Goal: Transaction & Acquisition: Purchase product/service

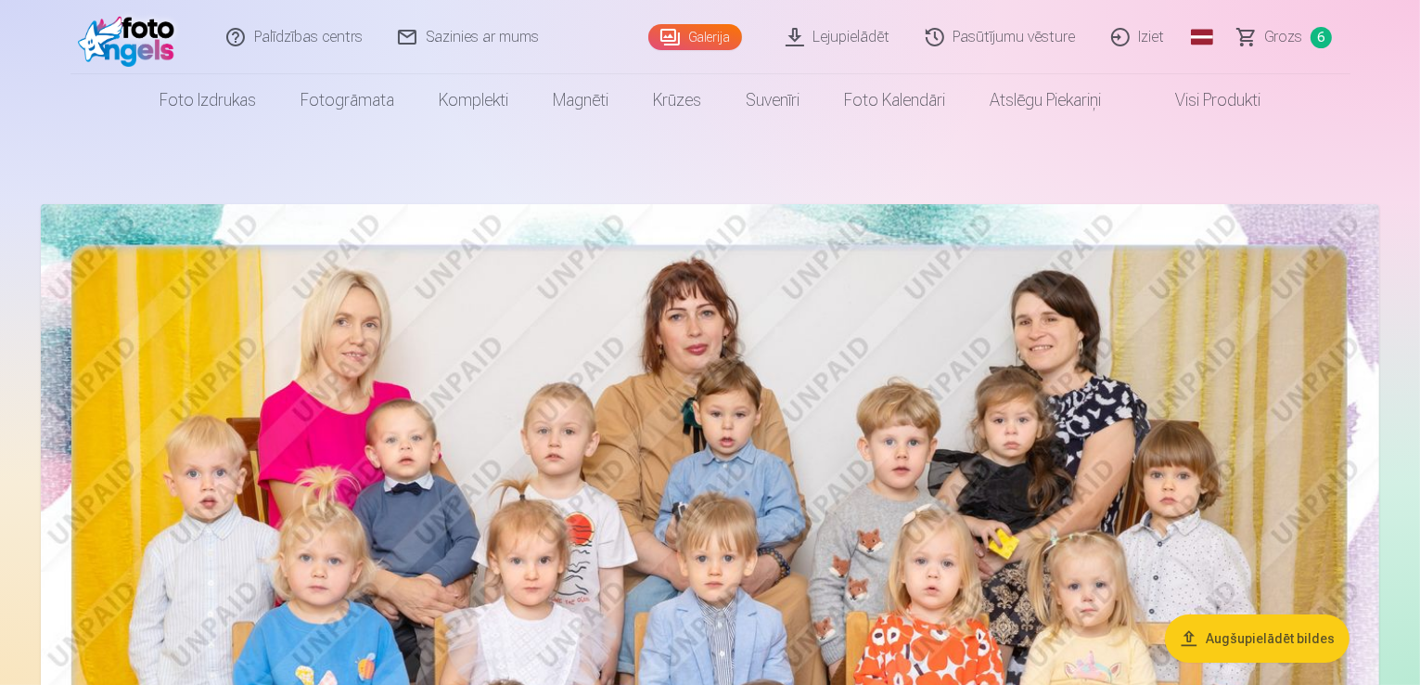
click at [1276, 43] on span "Grozs" at bounding box center [1284, 37] width 38 height 22
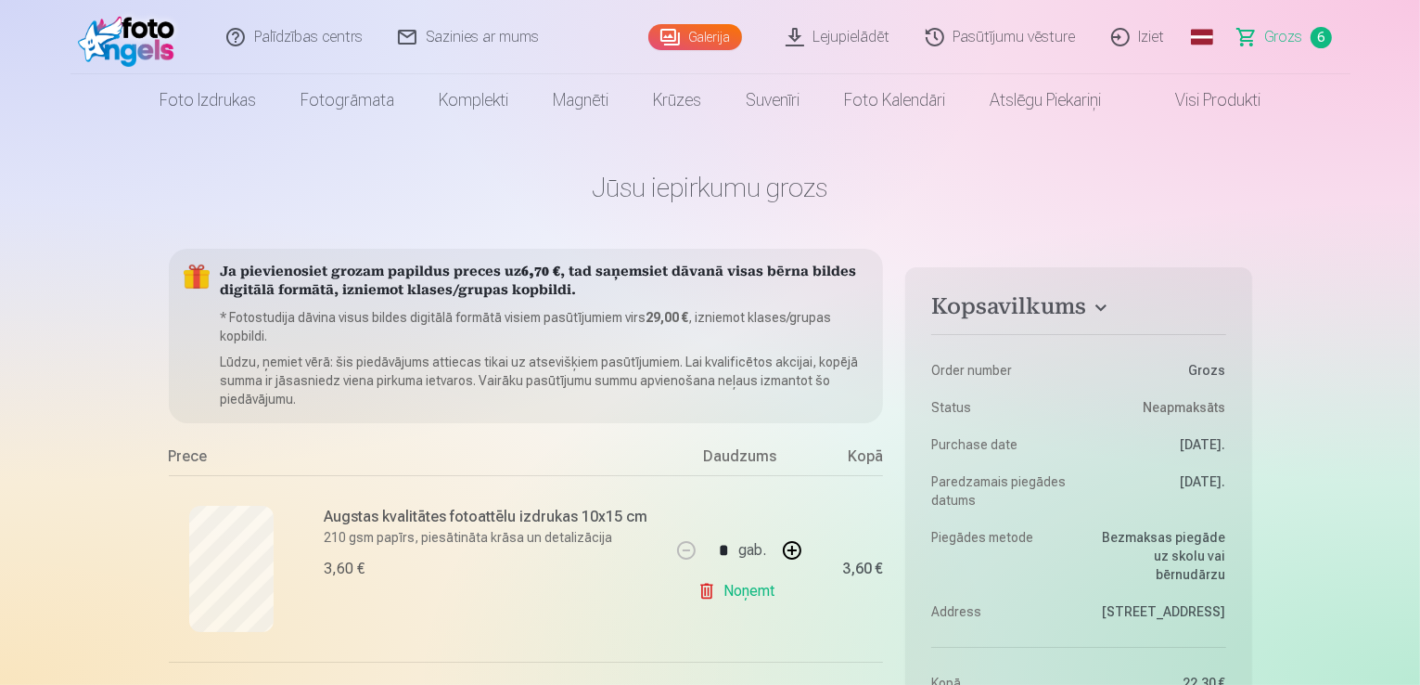
click at [878, 97] on link "Foto kalendāri" at bounding box center [895, 100] width 146 height 52
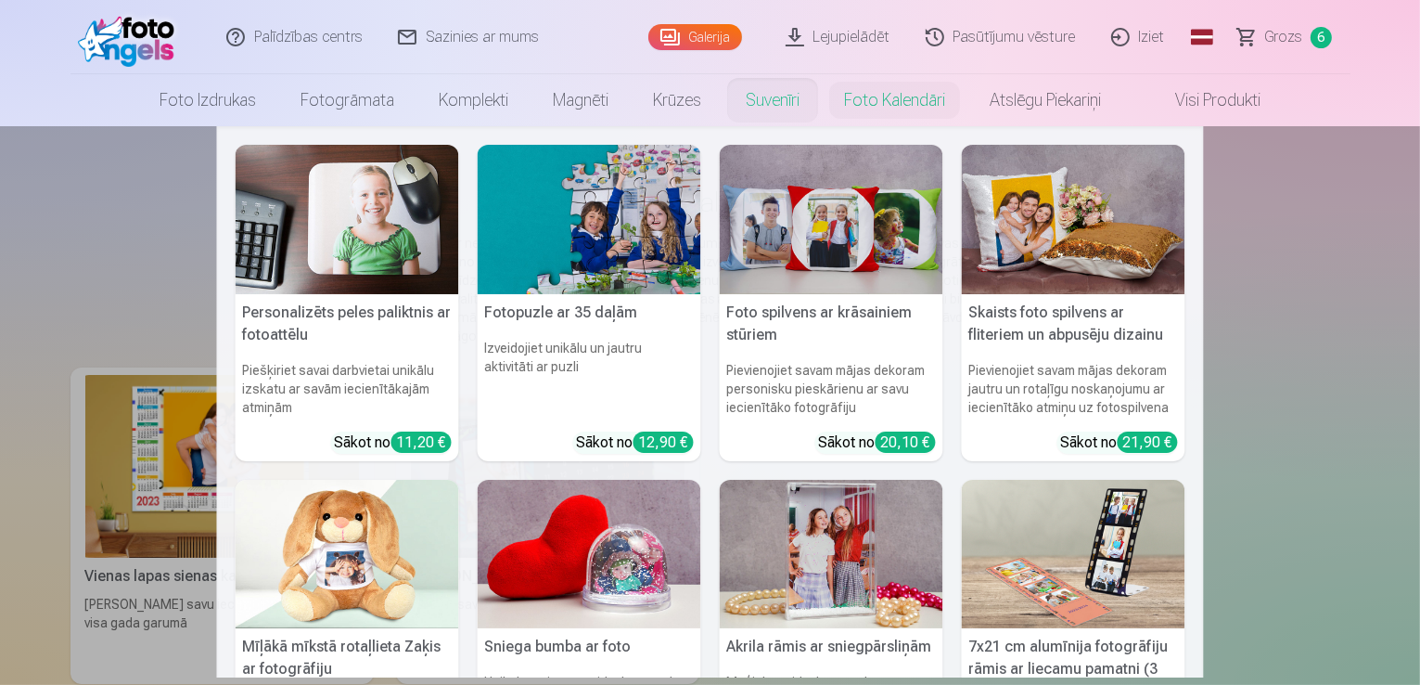
click at [765, 101] on link "Suvenīri" at bounding box center [772, 100] width 98 height 52
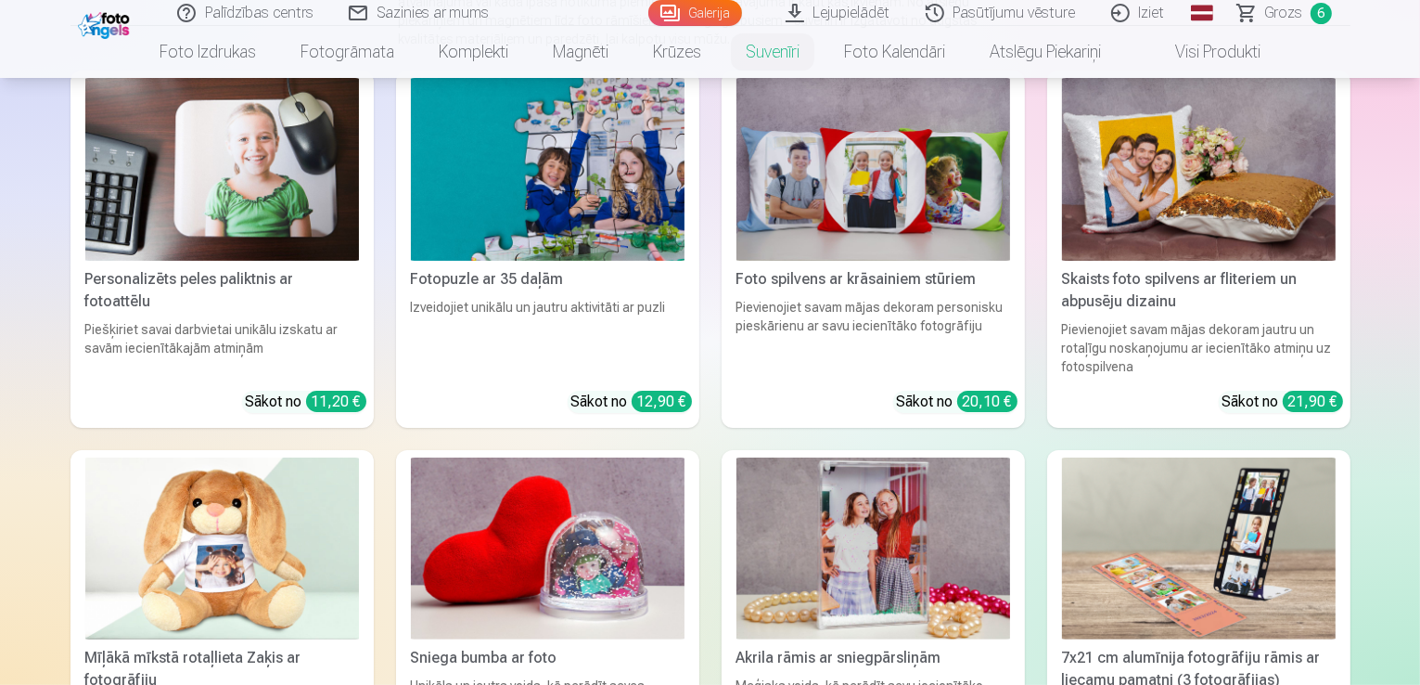
scroll to position [278, 0]
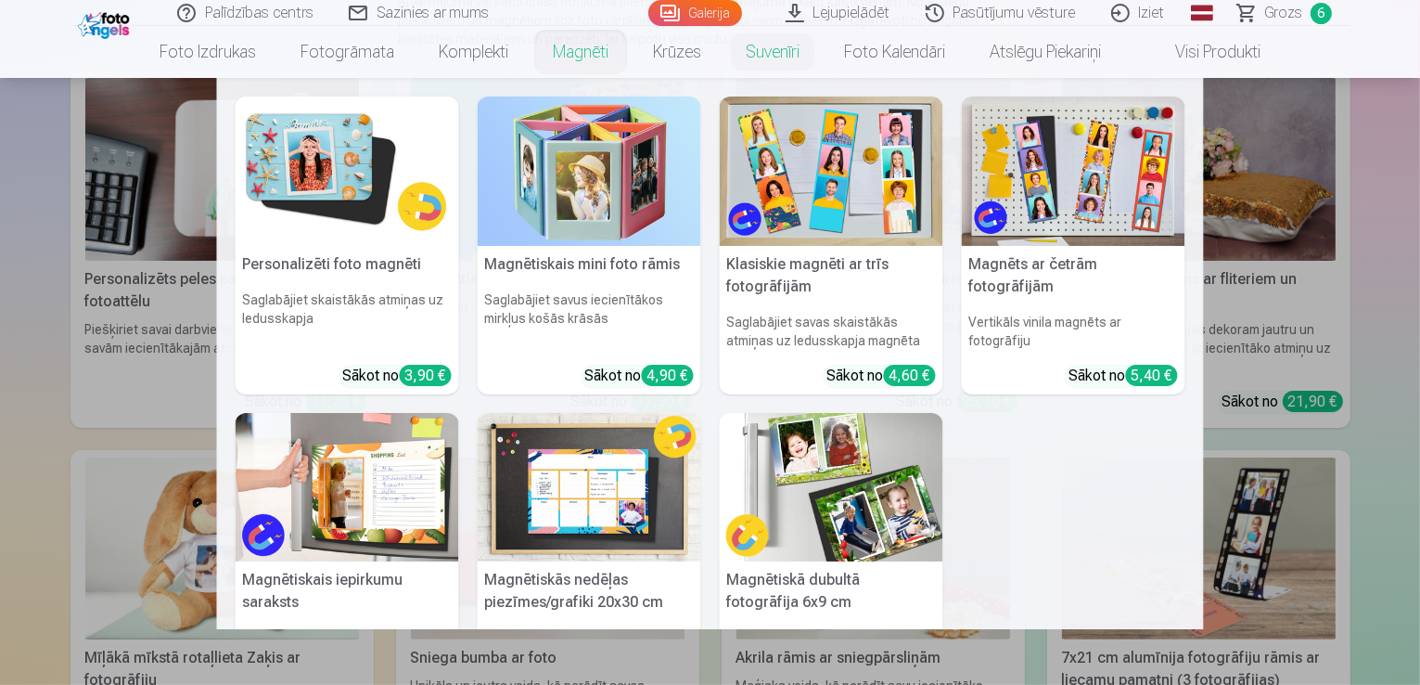
click at [578, 54] on link "Magnēti" at bounding box center [581, 52] width 100 height 52
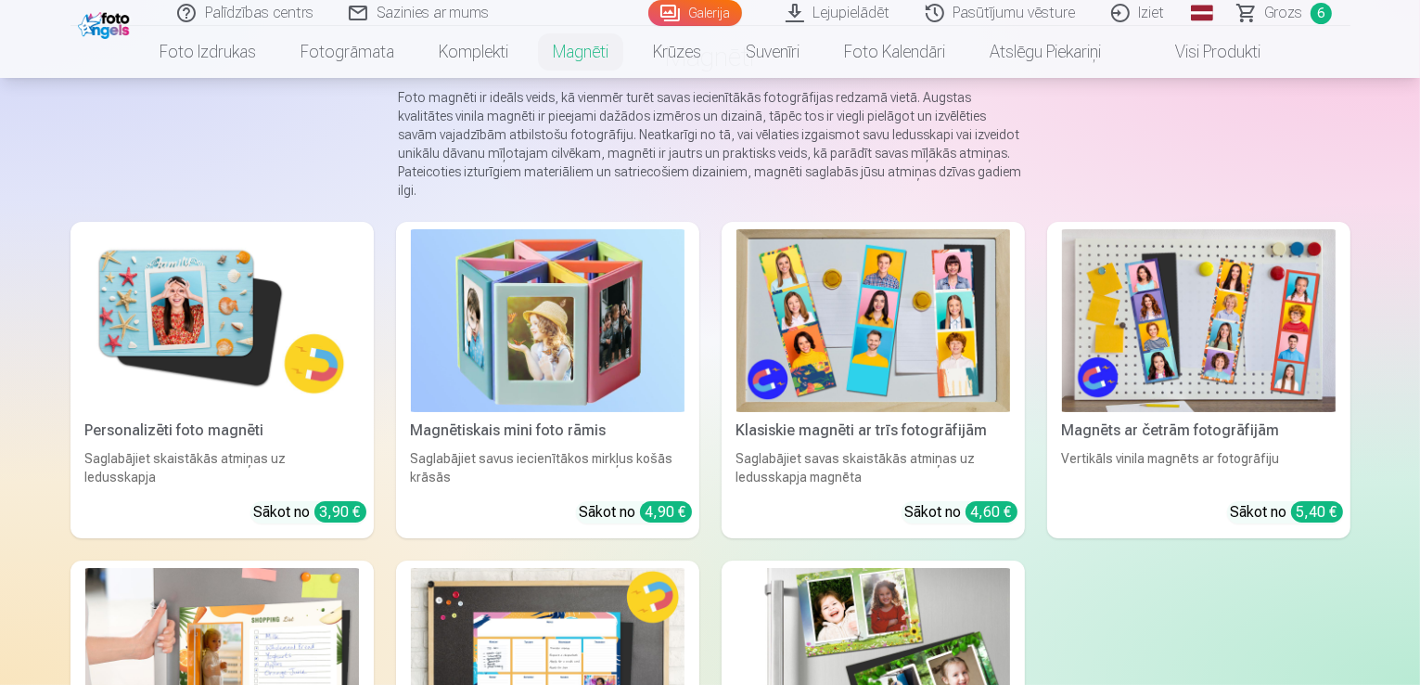
scroll to position [93, 0]
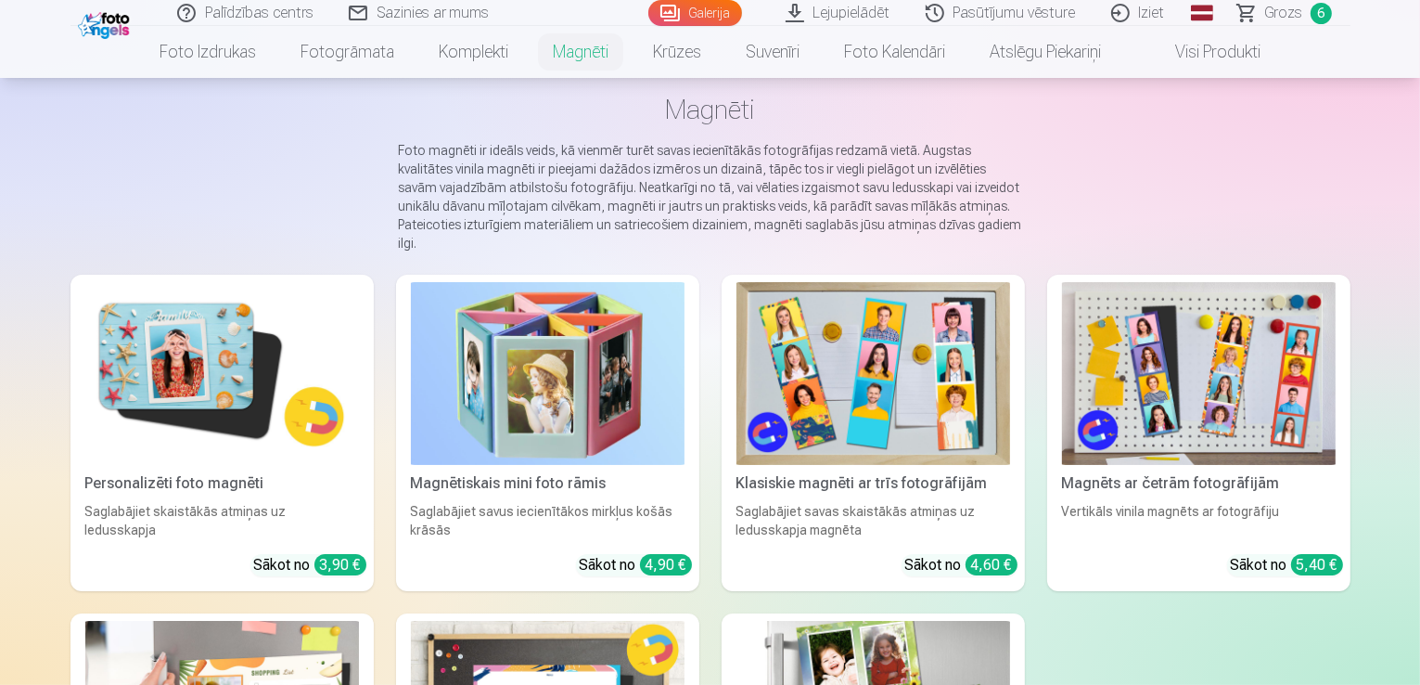
click at [869, 395] on img at bounding box center [873, 373] width 274 height 183
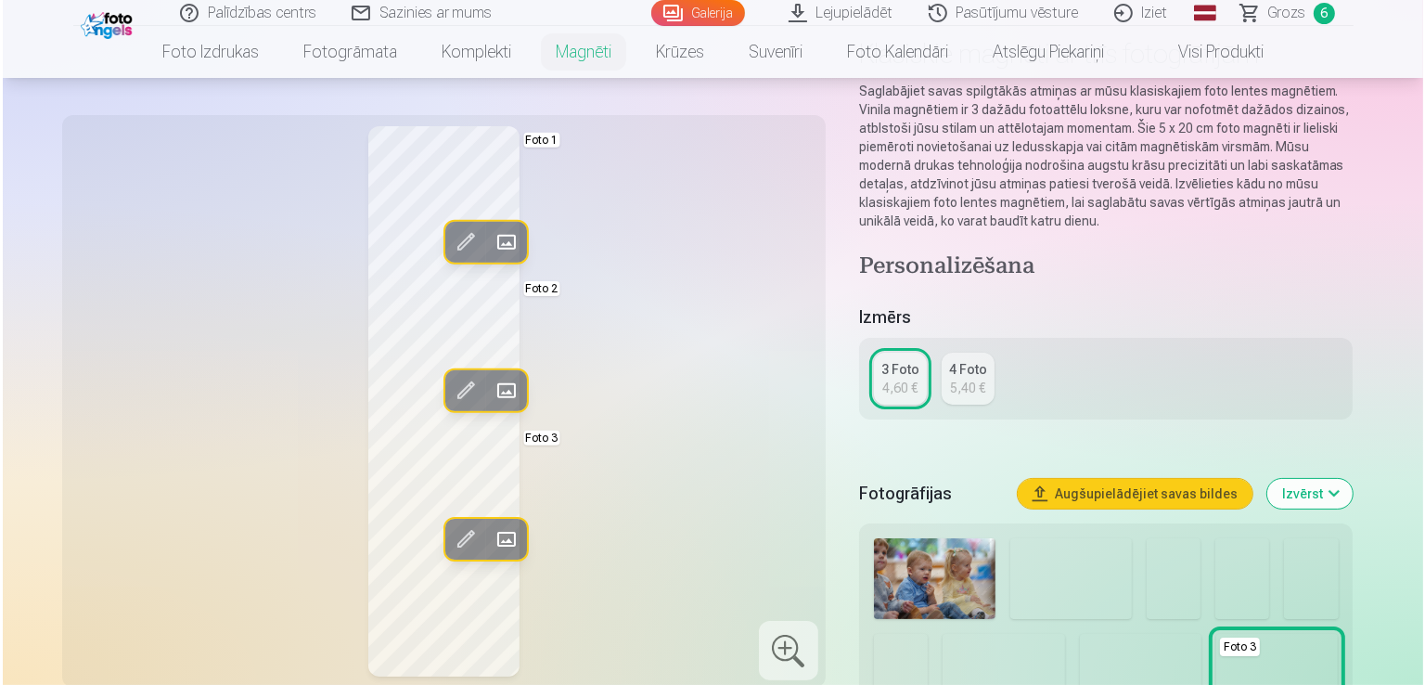
scroll to position [186, 0]
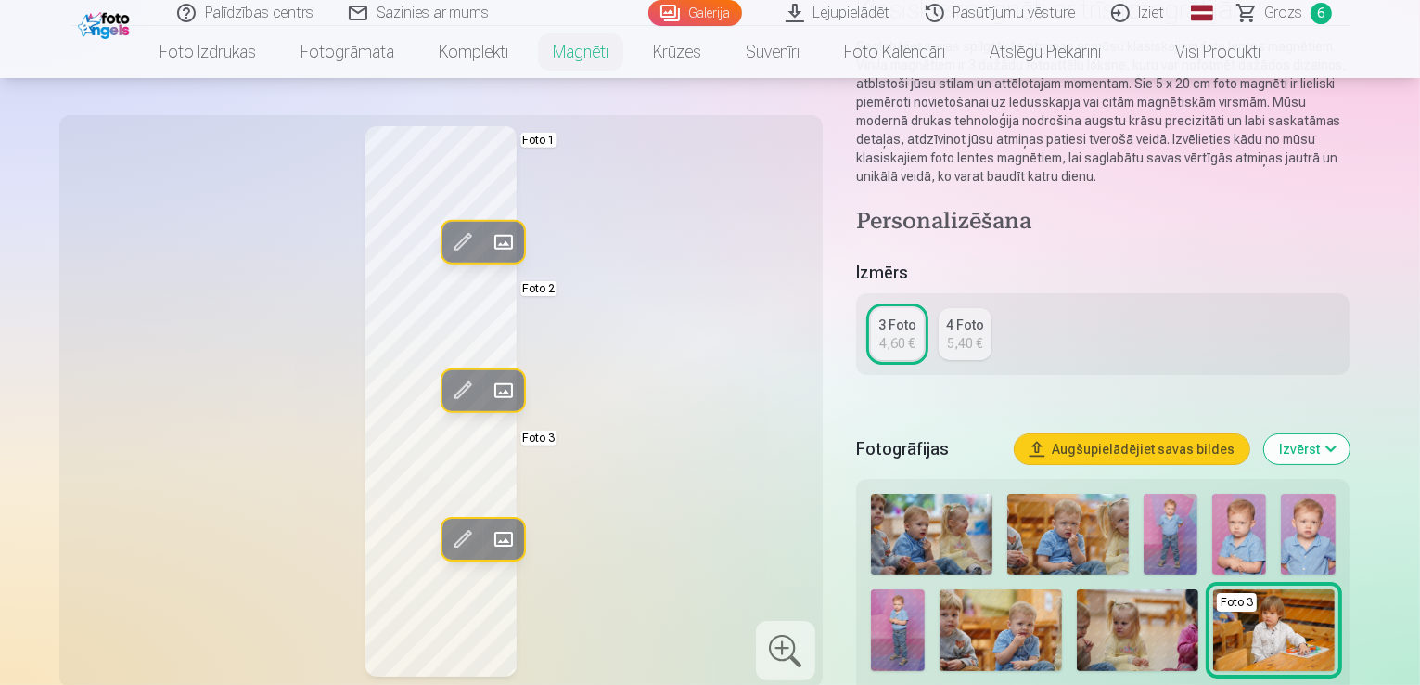
click at [488, 539] on span at bounding box center [503, 539] width 30 height 30
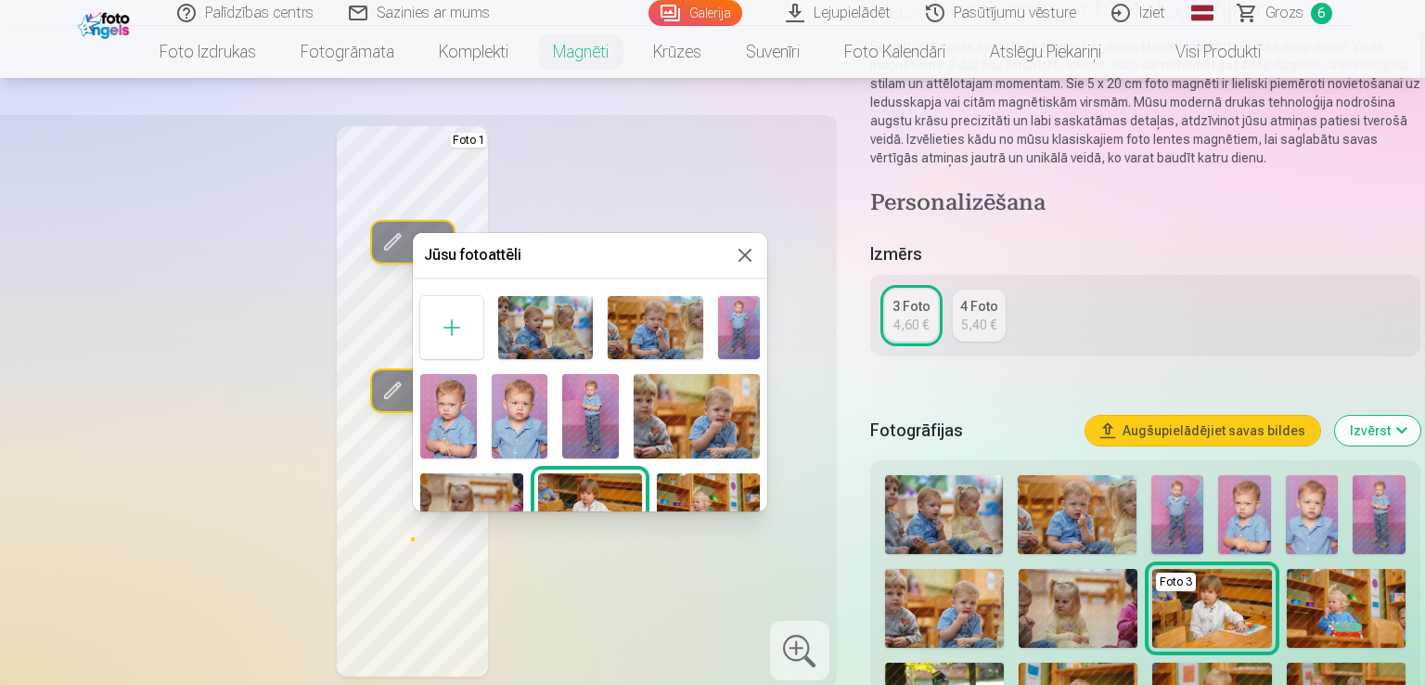
click at [734, 324] on img at bounding box center [739, 327] width 42 height 63
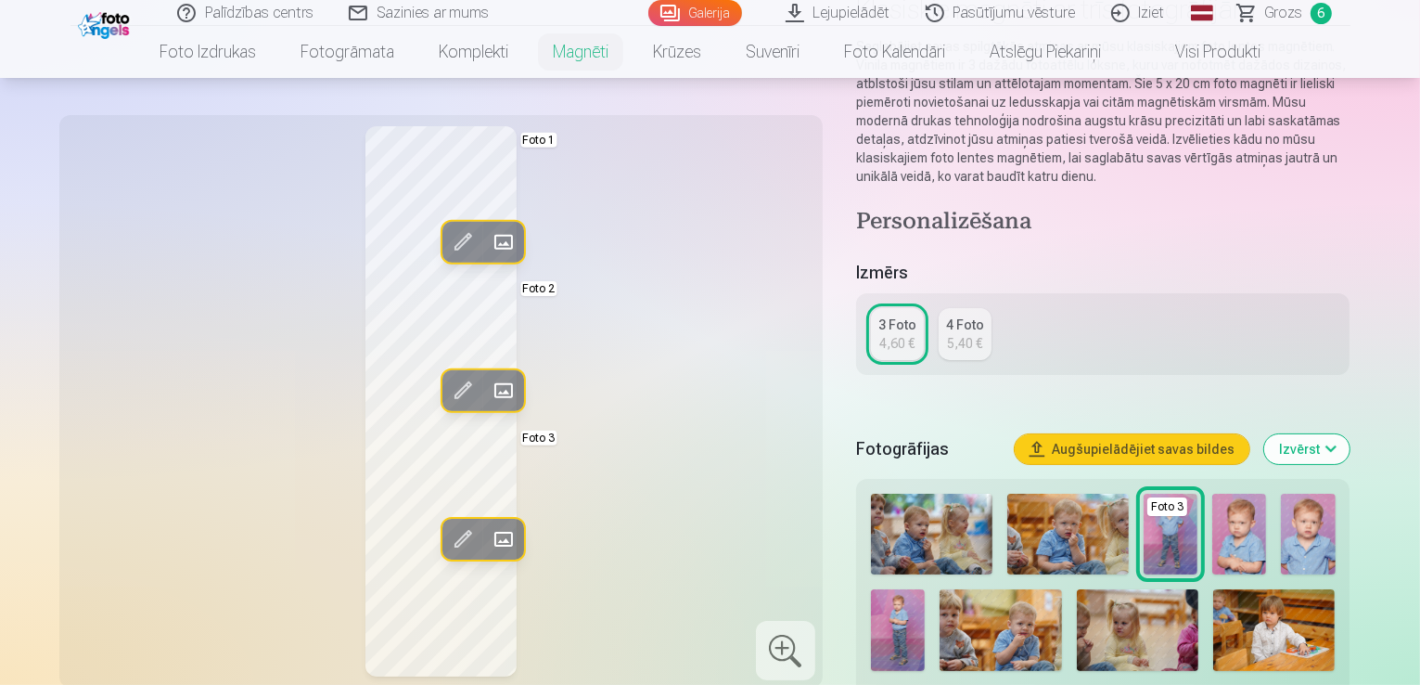
click at [488, 386] on span at bounding box center [503, 391] width 30 height 30
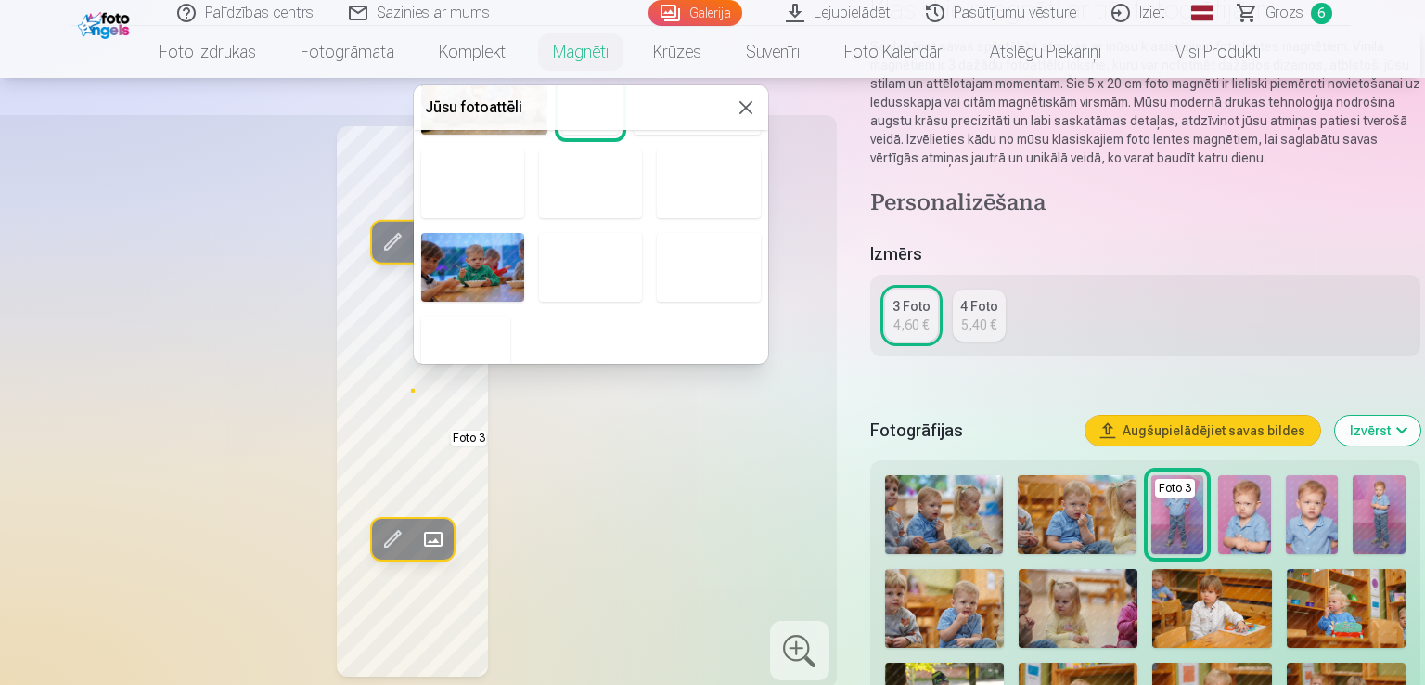
scroll to position [1213, 0]
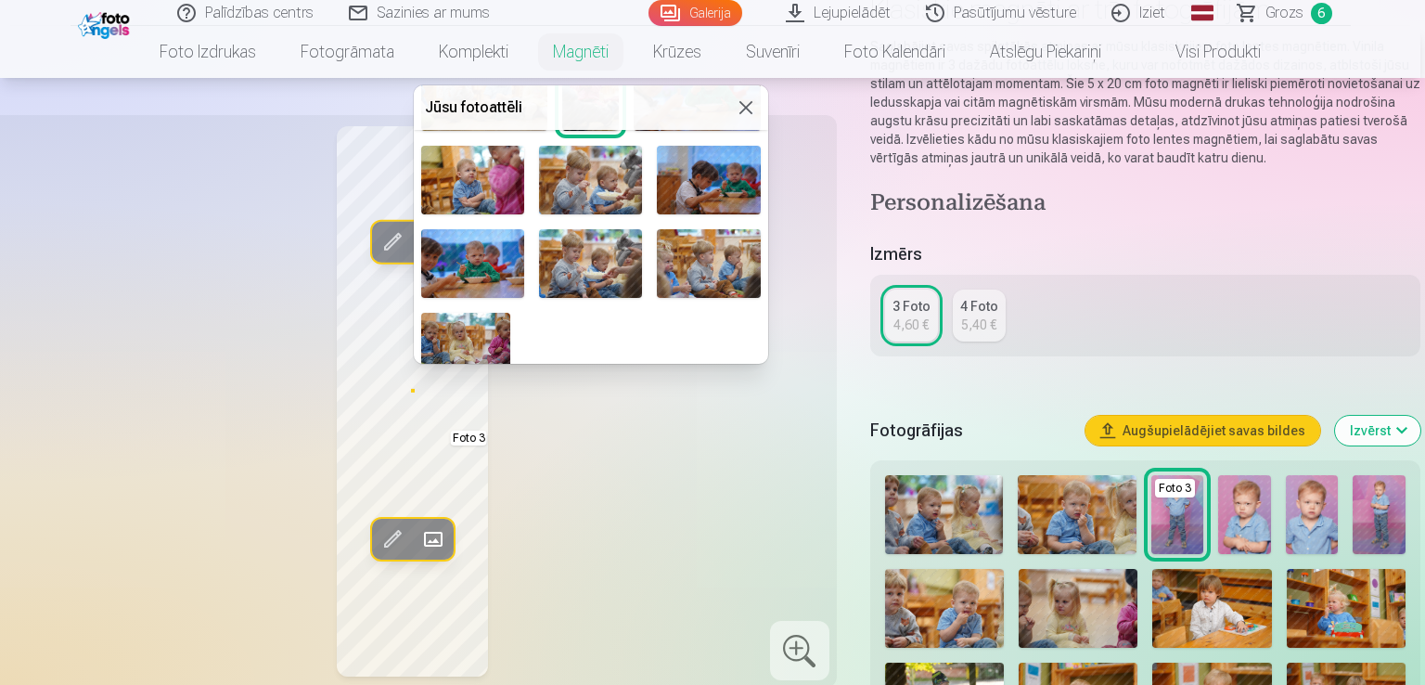
click at [506, 256] on img at bounding box center [472, 263] width 103 height 69
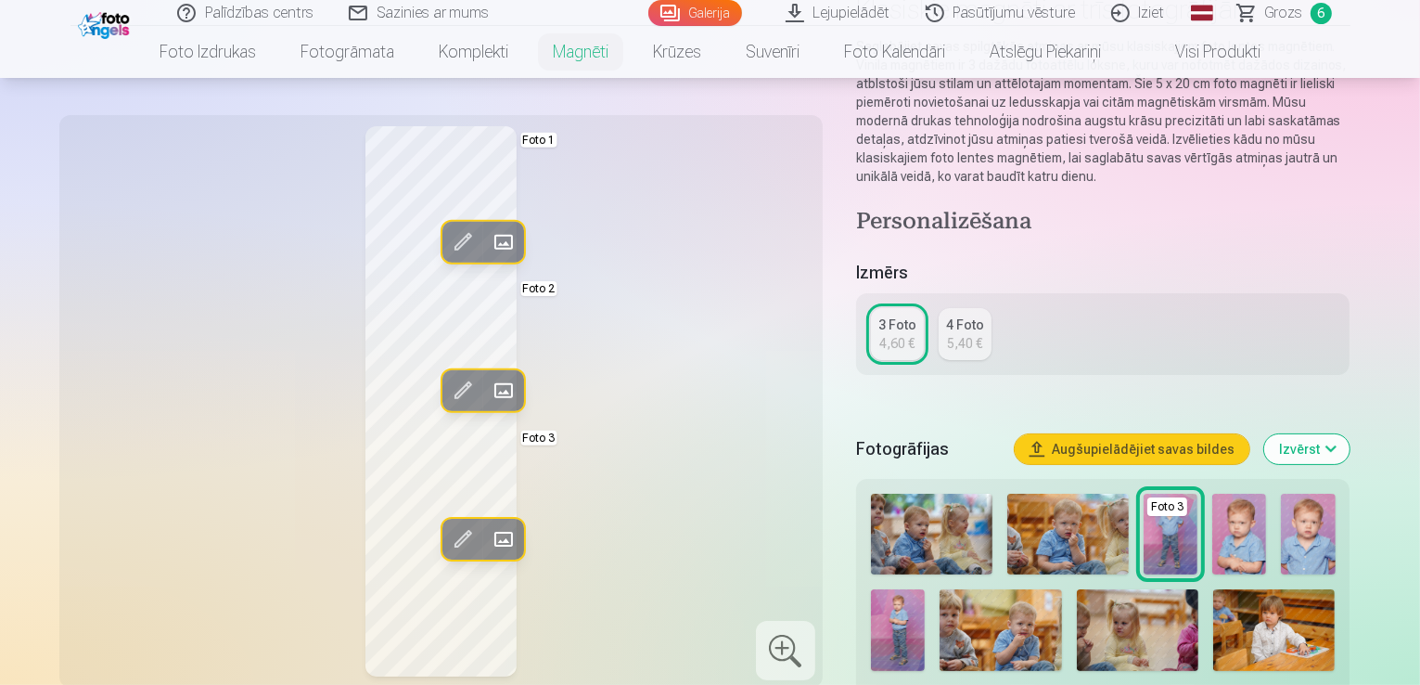
click at [488, 238] on span at bounding box center [503, 242] width 30 height 30
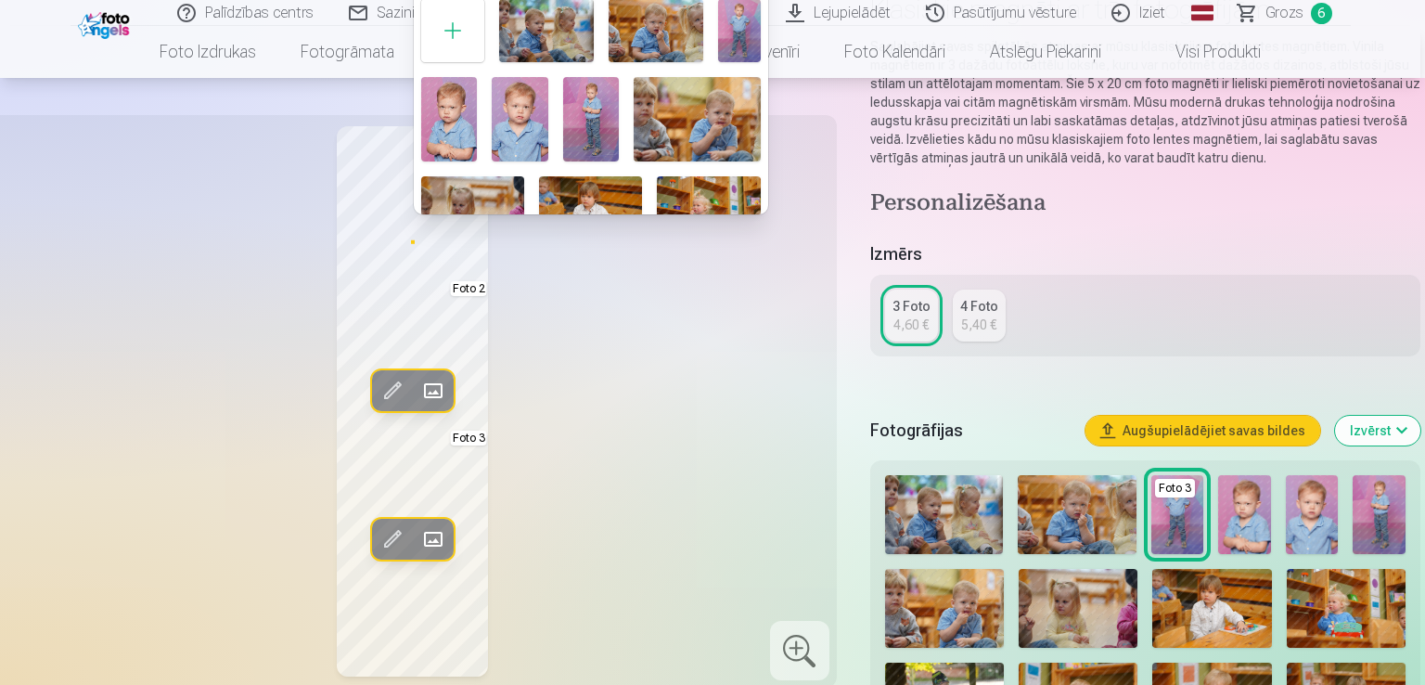
click at [504, 127] on img at bounding box center [520, 119] width 57 height 84
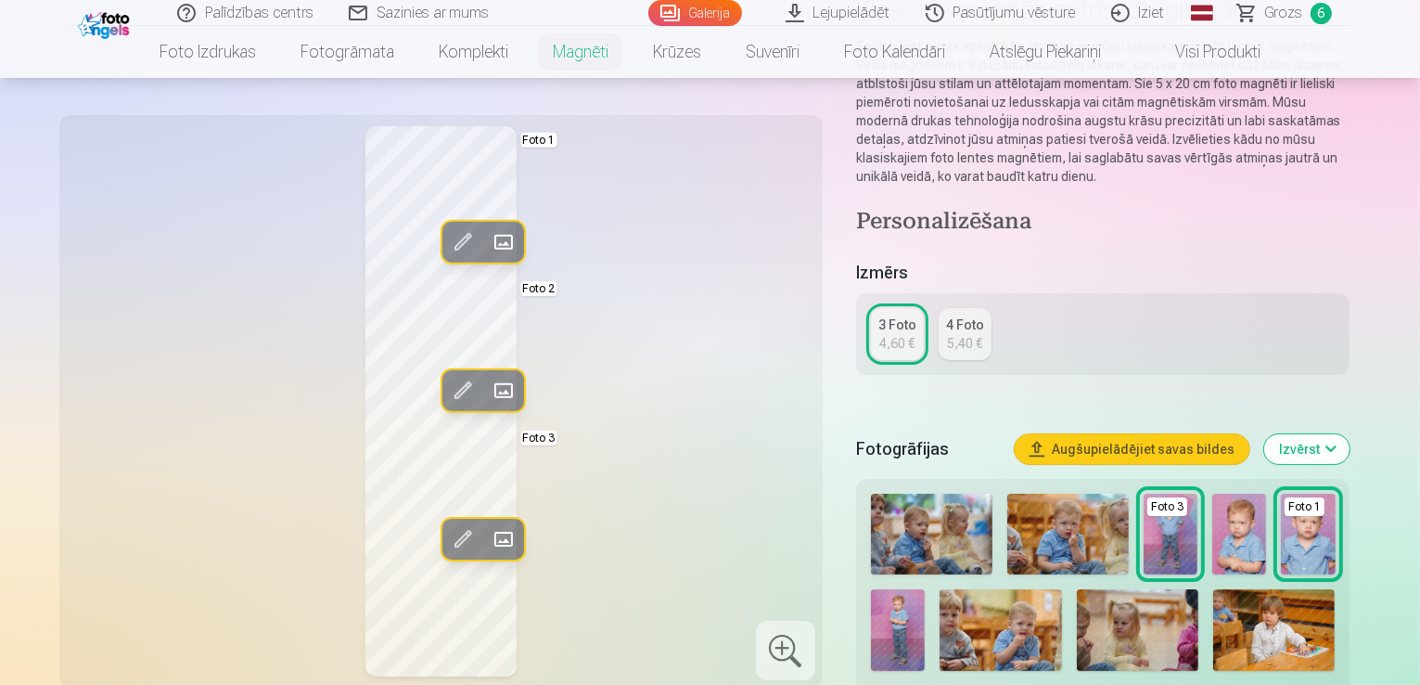
click at [582, 337] on div "Rediģēt foto Aizstāt Foto 1 Rediģēt foto Aizstāt Foto 2 Rediģēt foto Aizstāt Fo…" at bounding box center [440, 401] width 741 height 550
click at [488, 387] on span at bounding box center [503, 391] width 30 height 30
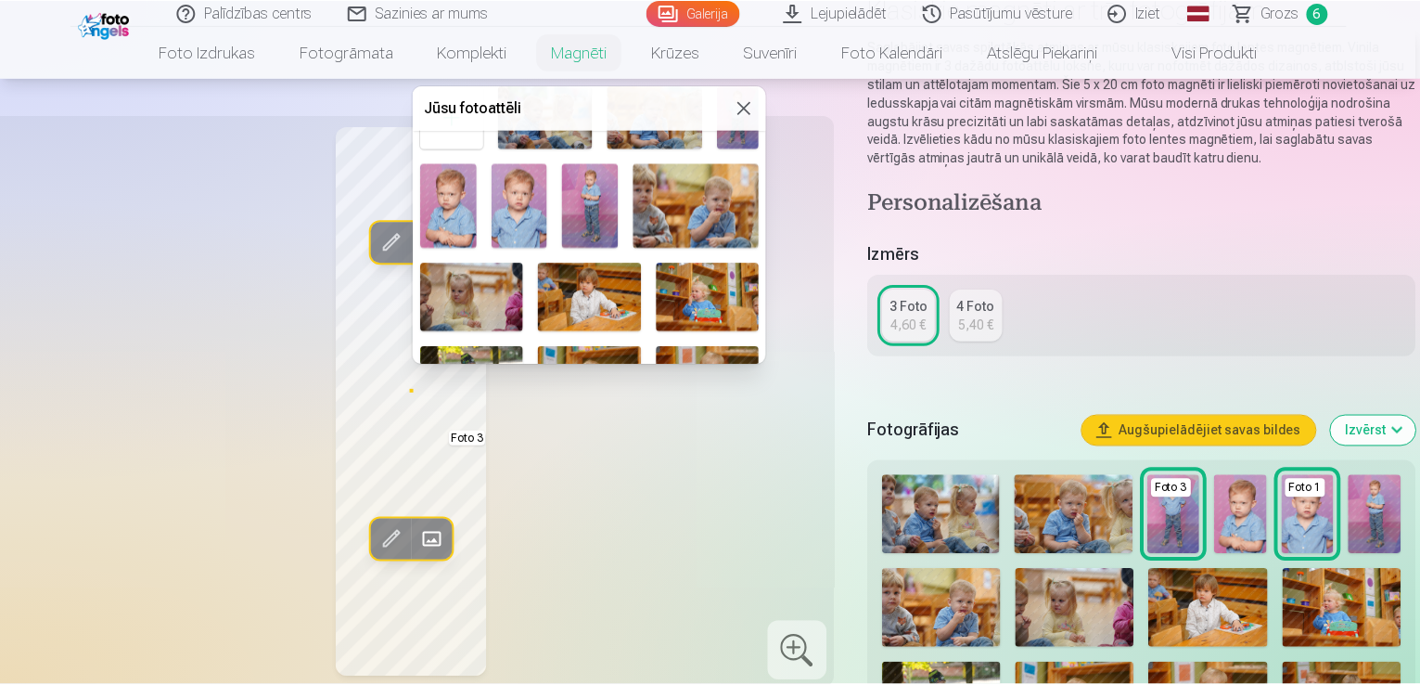
scroll to position [278, 0]
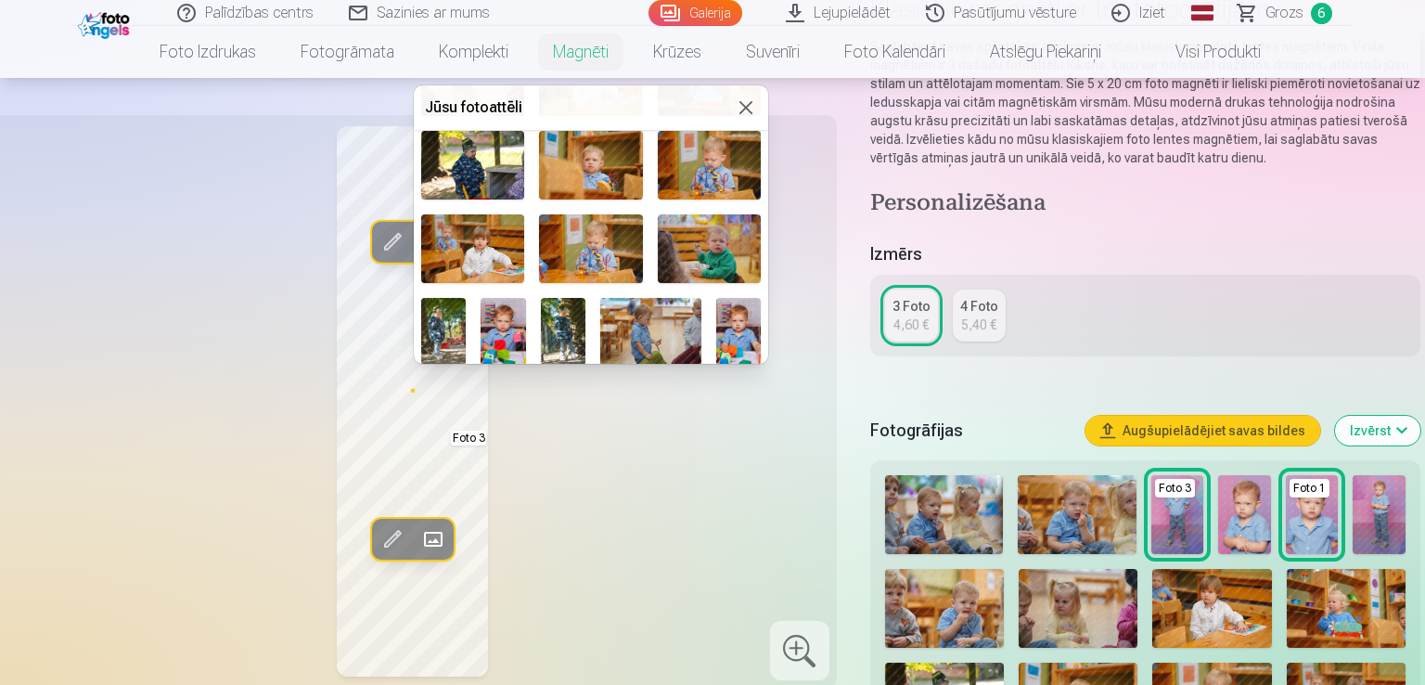
click at [731, 324] on img at bounding box center [738, 331] width 45 height 67
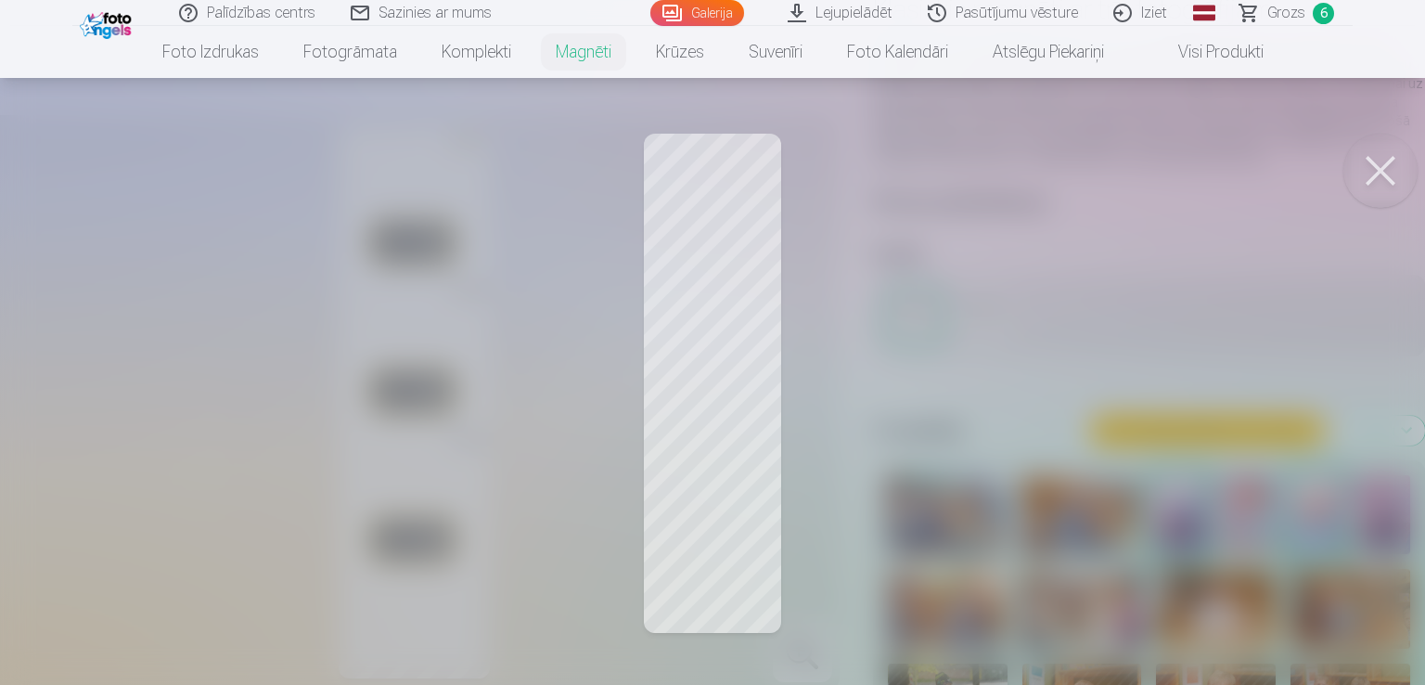
drag, startPoint x: 700, startPoint y: 351, endPoint x: 697, endPoint y: 339, distance: 12.4
click at [697, 339] on div at bounding box center [712, 342] width 1425 height 685
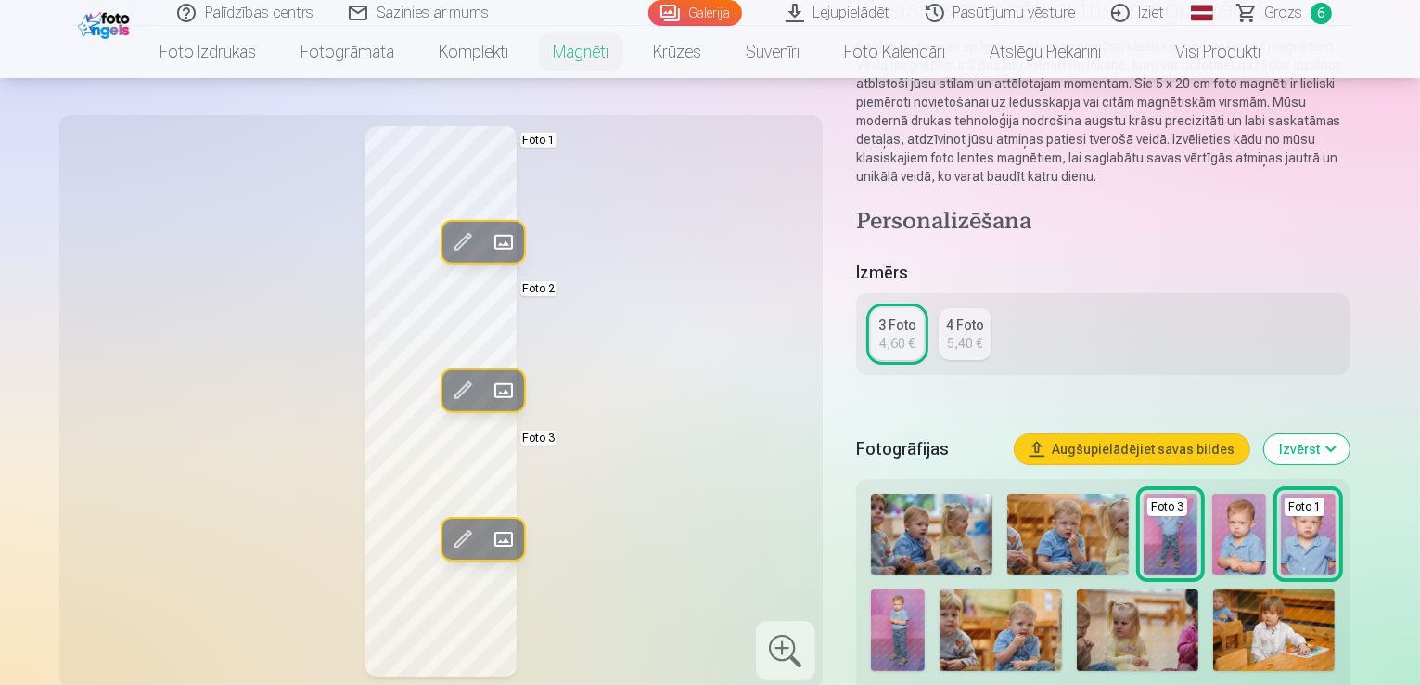
click at [620, 350] on div "Rediģēt foto Aizstāt Foto 1 Rediģēt foto Aizstāt Foto 2 Rediģēt foto Aizstāt Fo…" at bounding box center [440, 401] width 741 height 550
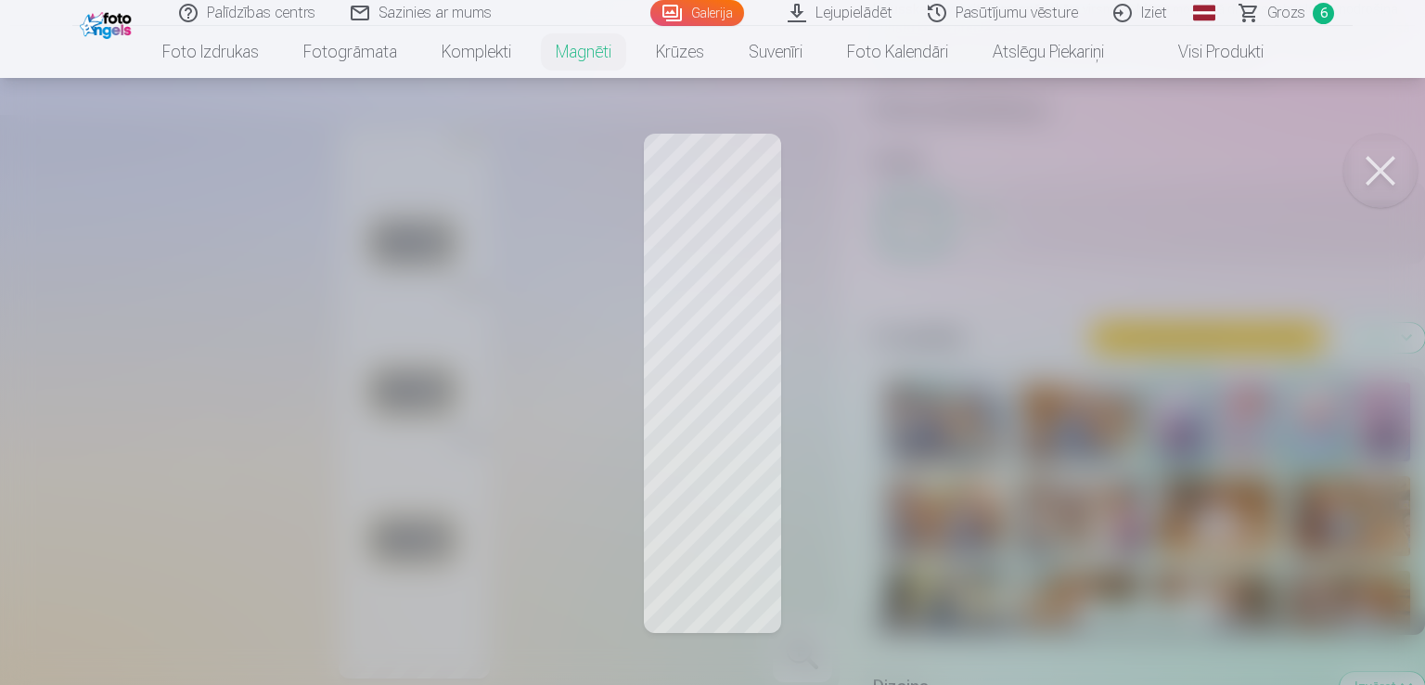
click at [1393, 157] on button at bounding box center [1380, 171] width 74 height 74
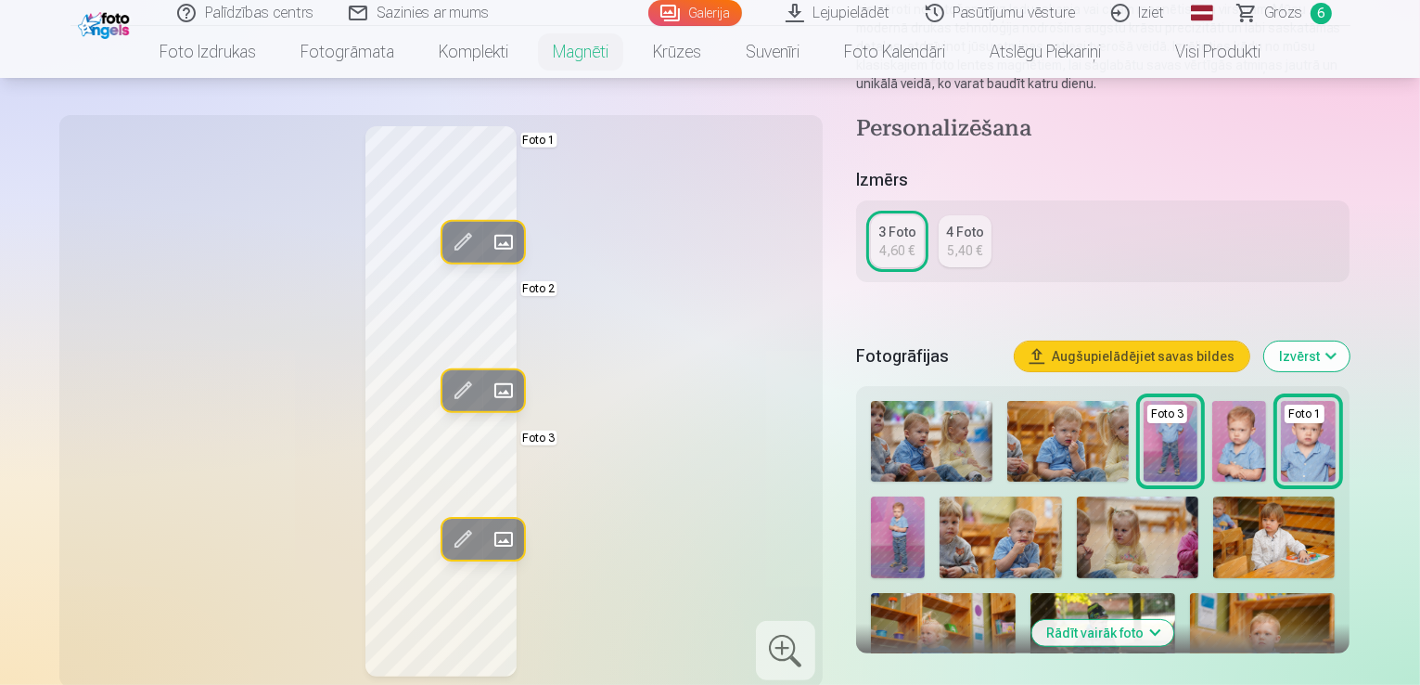
click at [488, 398] on span at bounding box center [503, 391] width 30 height 30
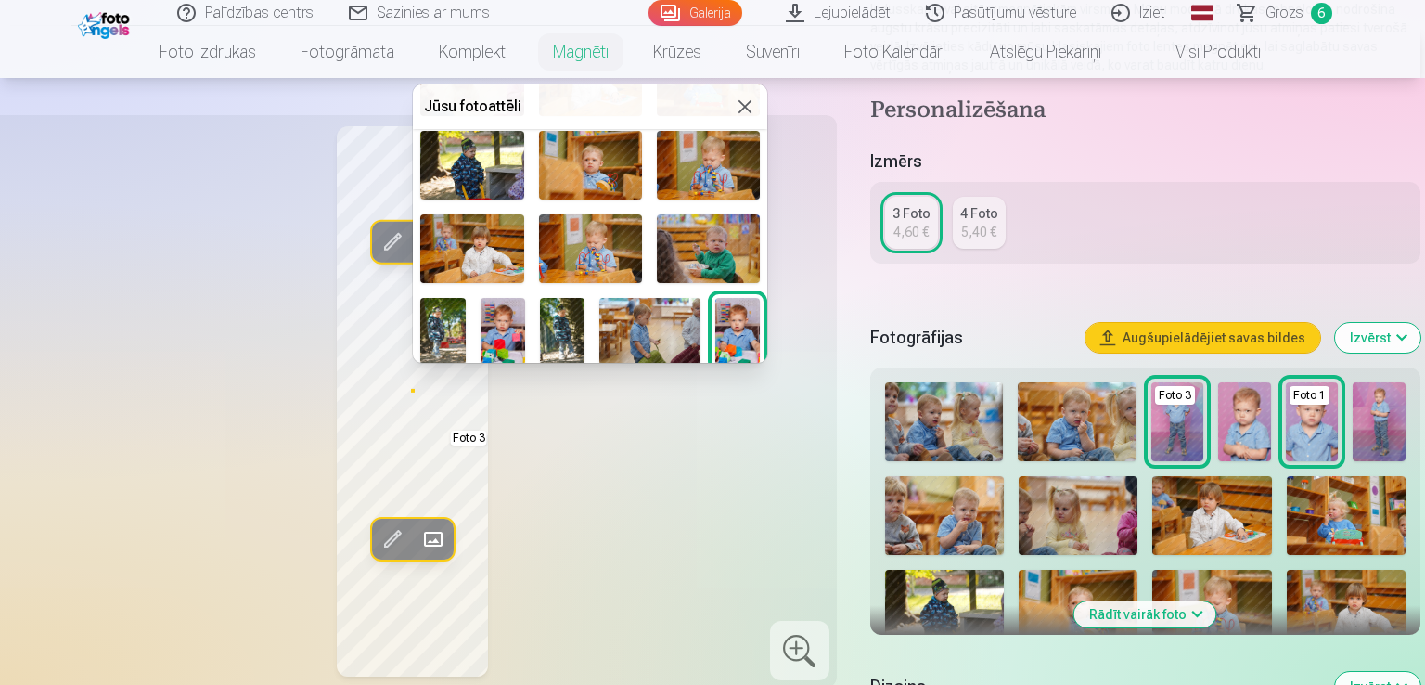
click at [577, 243] on img at bounding box center [590, 248] width 103 height 69
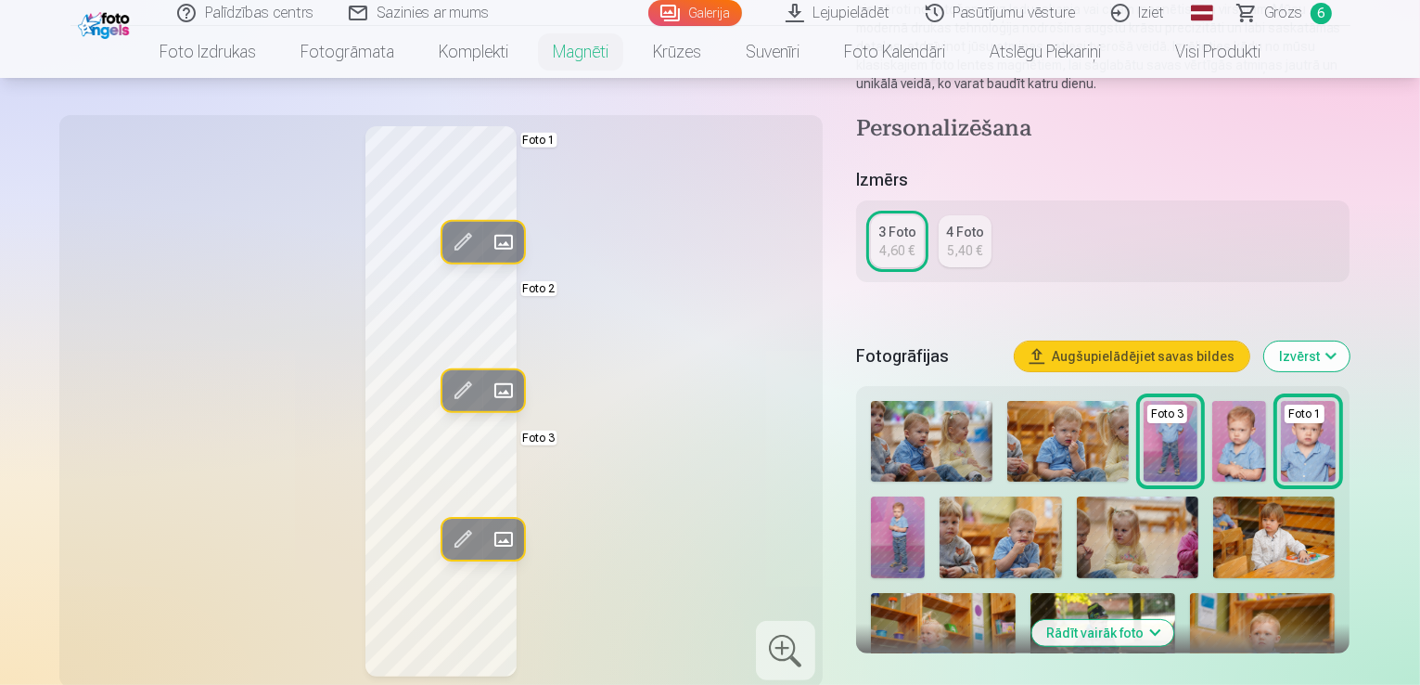
click at [643, 418] on div "Rediģēt foto Aizstāt Foto 1 Rediģēt foto Aizstāt Foto 2 Rediģēt foto Aizstāt Fo…" at bounding box center [440, 401] width 741 height 550
click at [482, 390] on button "Aizstāt" at bounding box center [502, 390] width 41 height 41
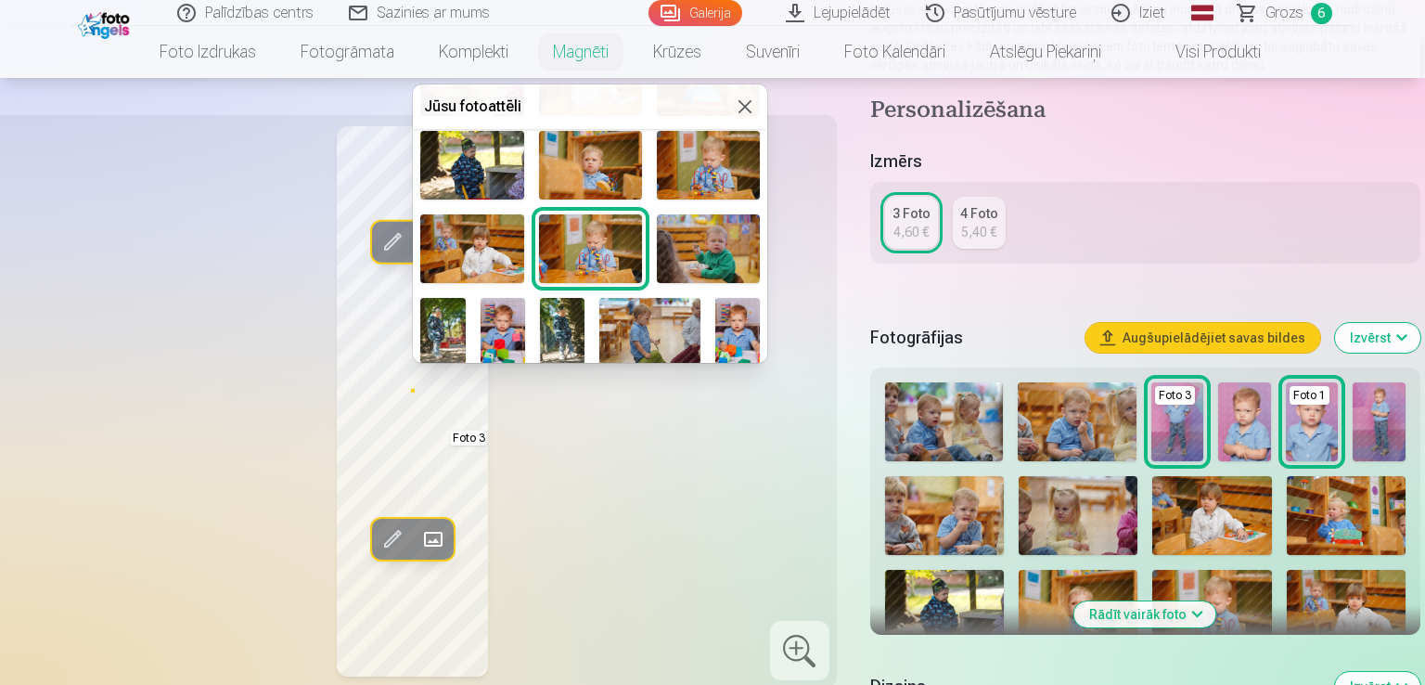
click at [694, 165] on img at bounding box center [708, 165] width 103 height 69
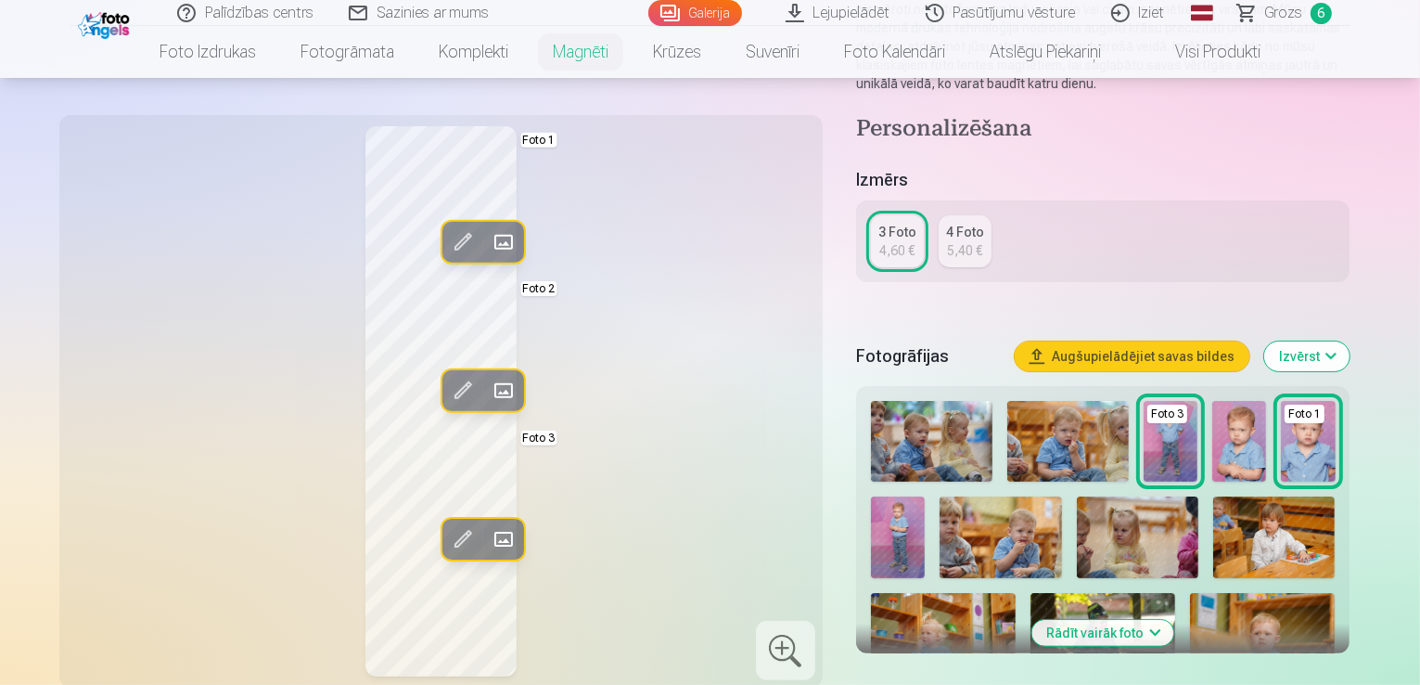
click at [687, 376] on div "Rediģēt foto Aizstāt Foto 1 Rediģēt foto Aizstāt Foto 2 Rediģēt foto Aizstāt Fo…" at bounding box center [440, 401] width 741 height 550
click at [488, 391] on span at bounding box center [503, 391] width 30 height 30
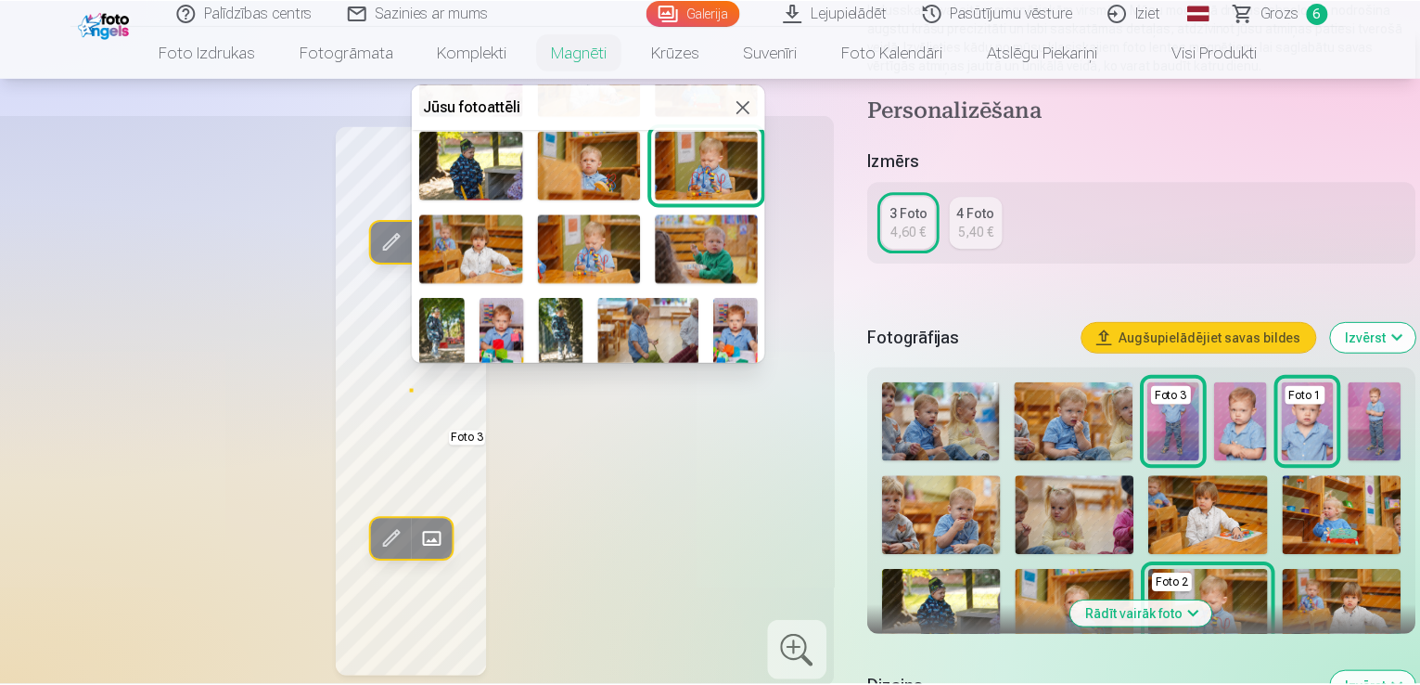
scroll to position [371, 0]
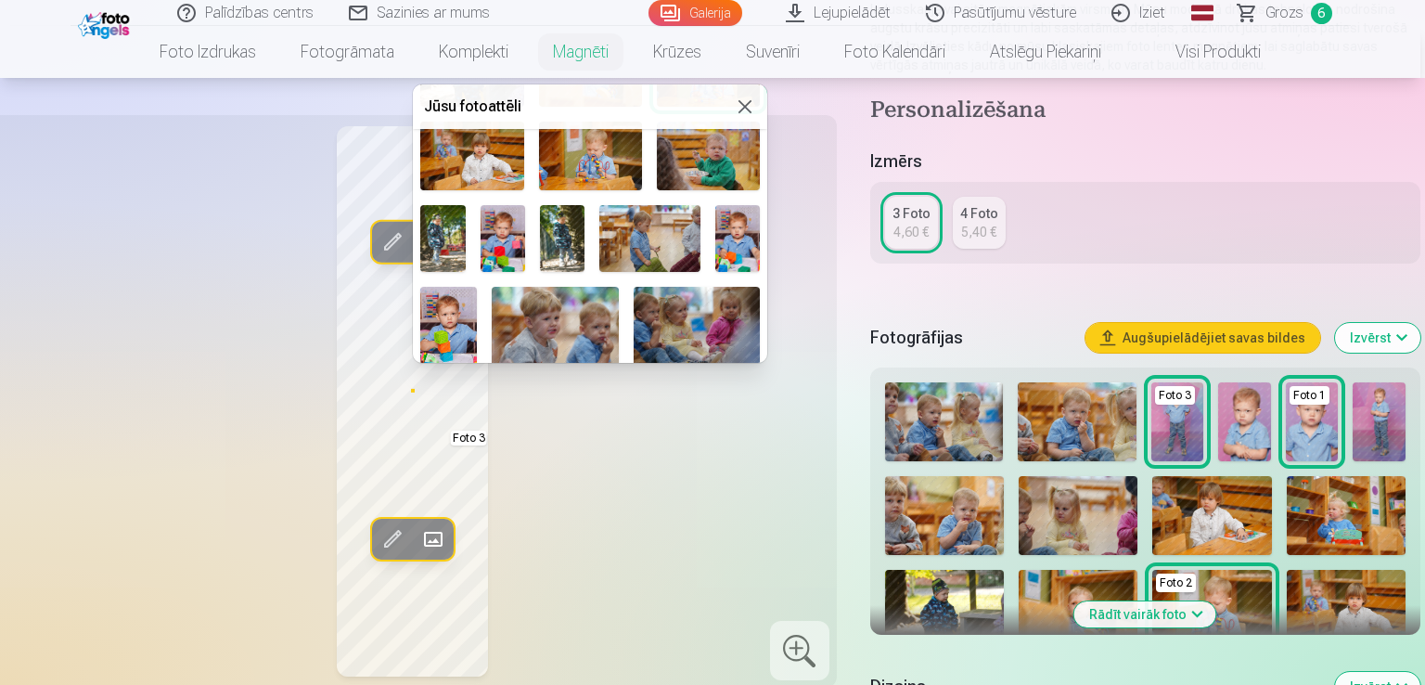
click at [500, 235] on img at bounding box center [502, 238] width 45 height 67
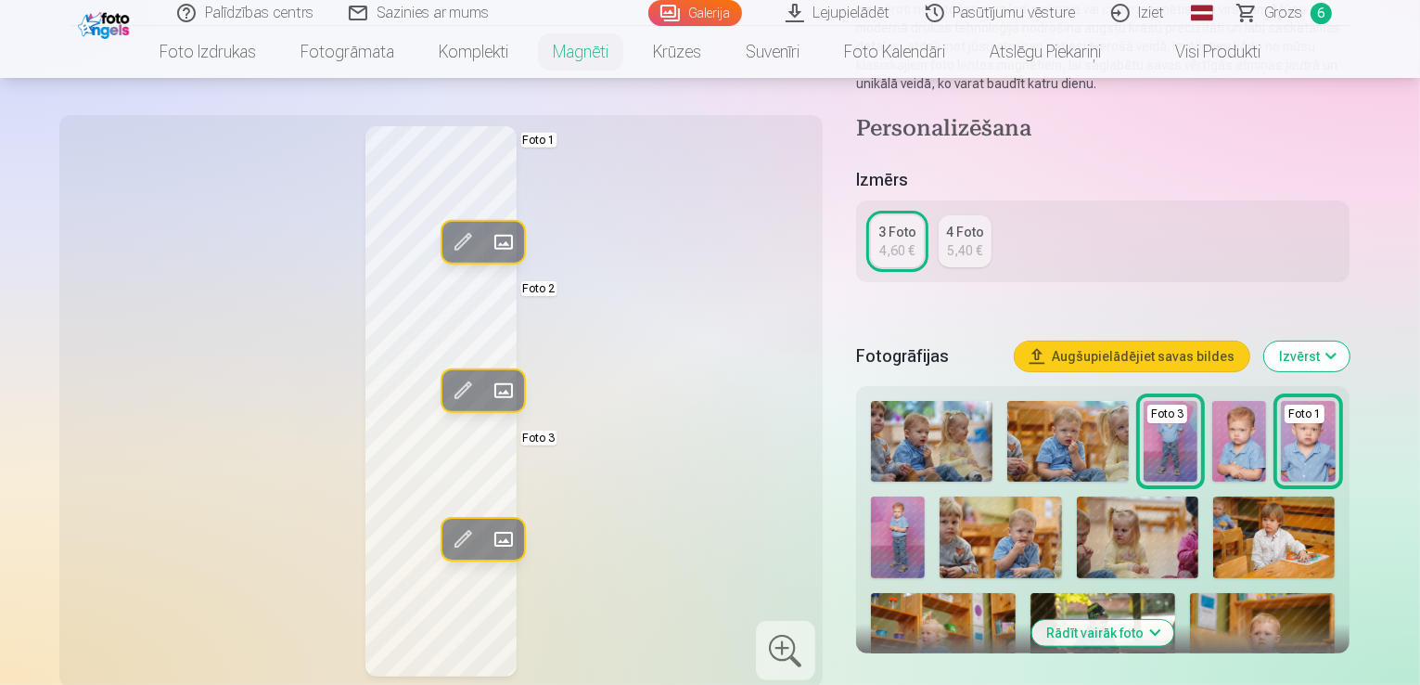
click at [582, 247] on div "Rediģēt foto Aizstāt Foto 1 Rediģēt foto Aizstāt Foto 2 Rediģēt foto Aizstāt Fo…" at bounding box center [440, 401] width 741 height 550
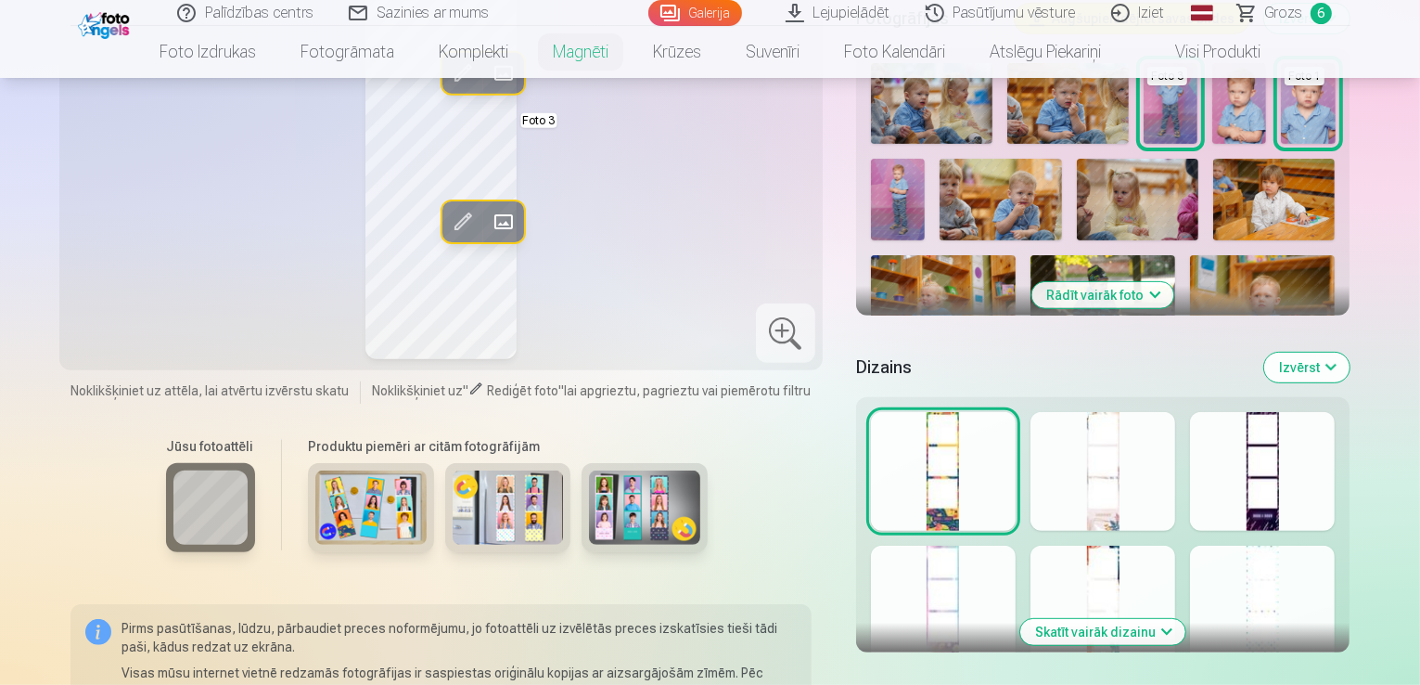
scroll to position [649, 0]
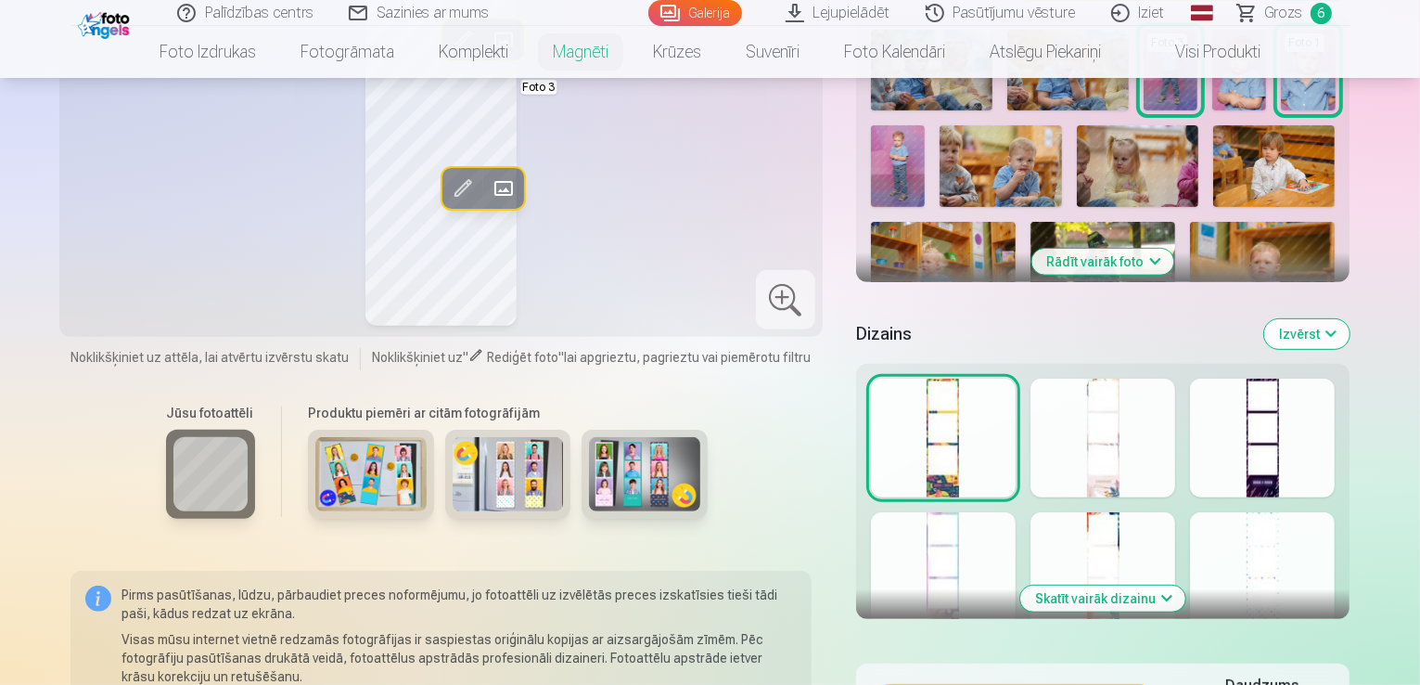
click at [1131, 441] on div at bounding box center [1102, 437] width 145 height 119
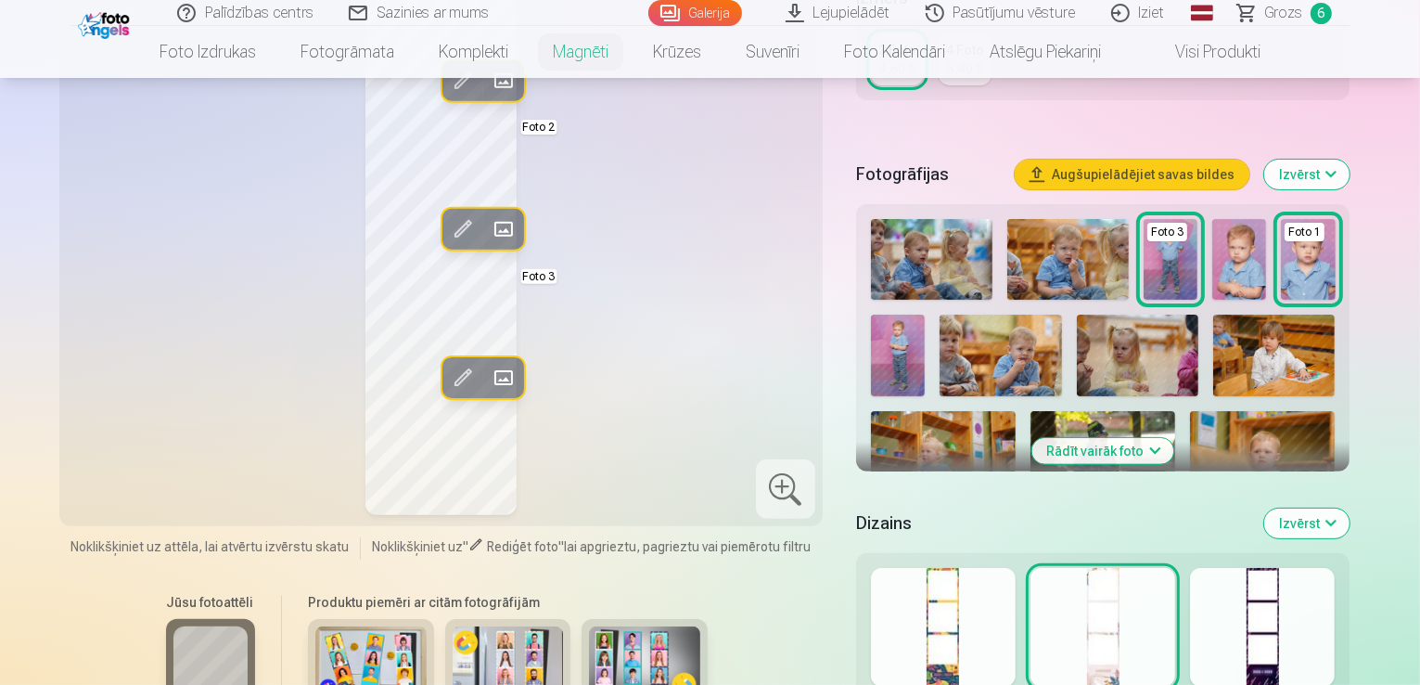
scroll to position [557, 0]
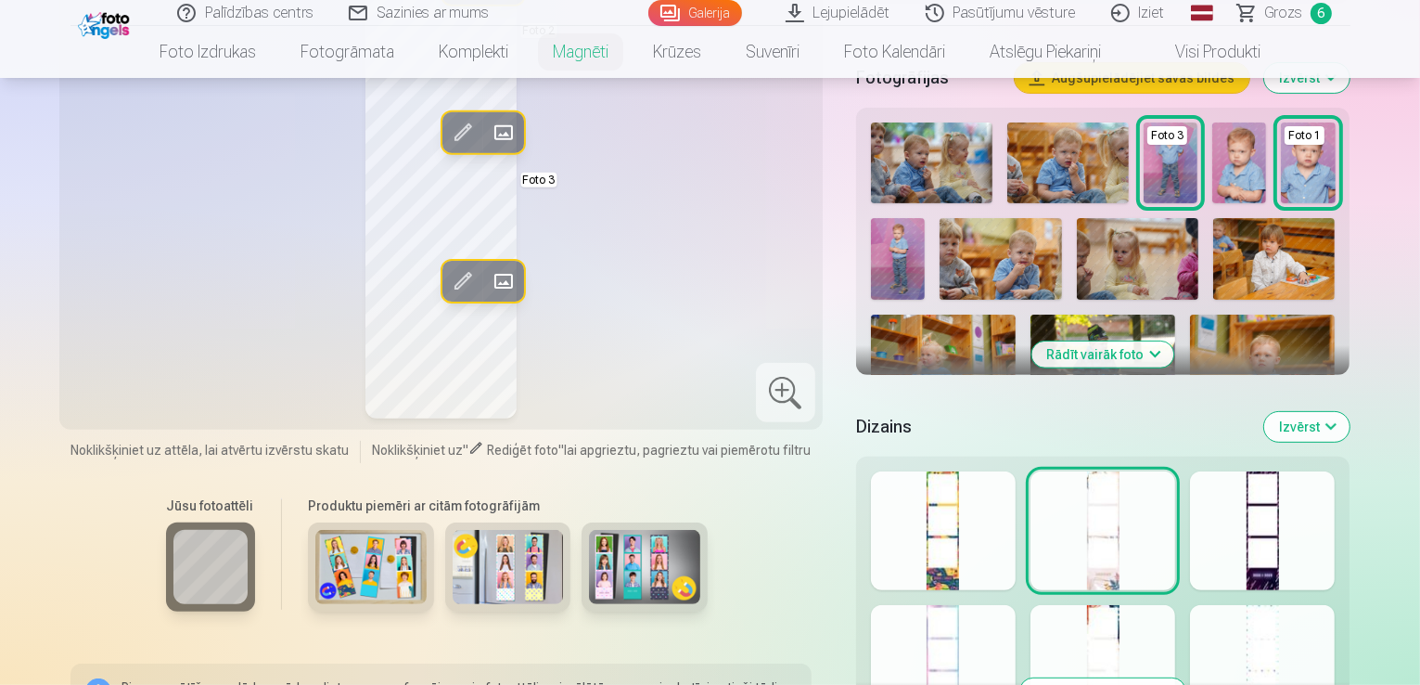
click at [1313, 517] on div at bounding box center [1262, 530] width 145 height 119
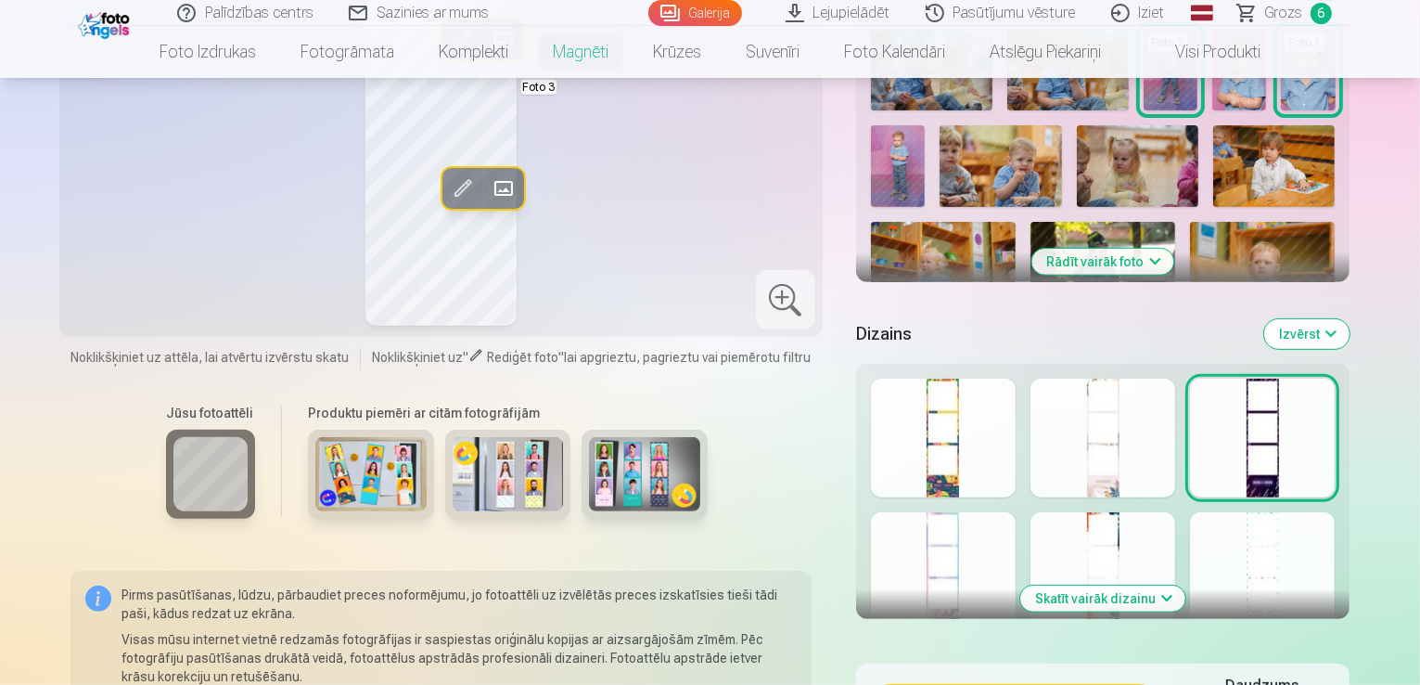
click at [969, 541] on div at bounding box center [943, 571] width 145 height 119
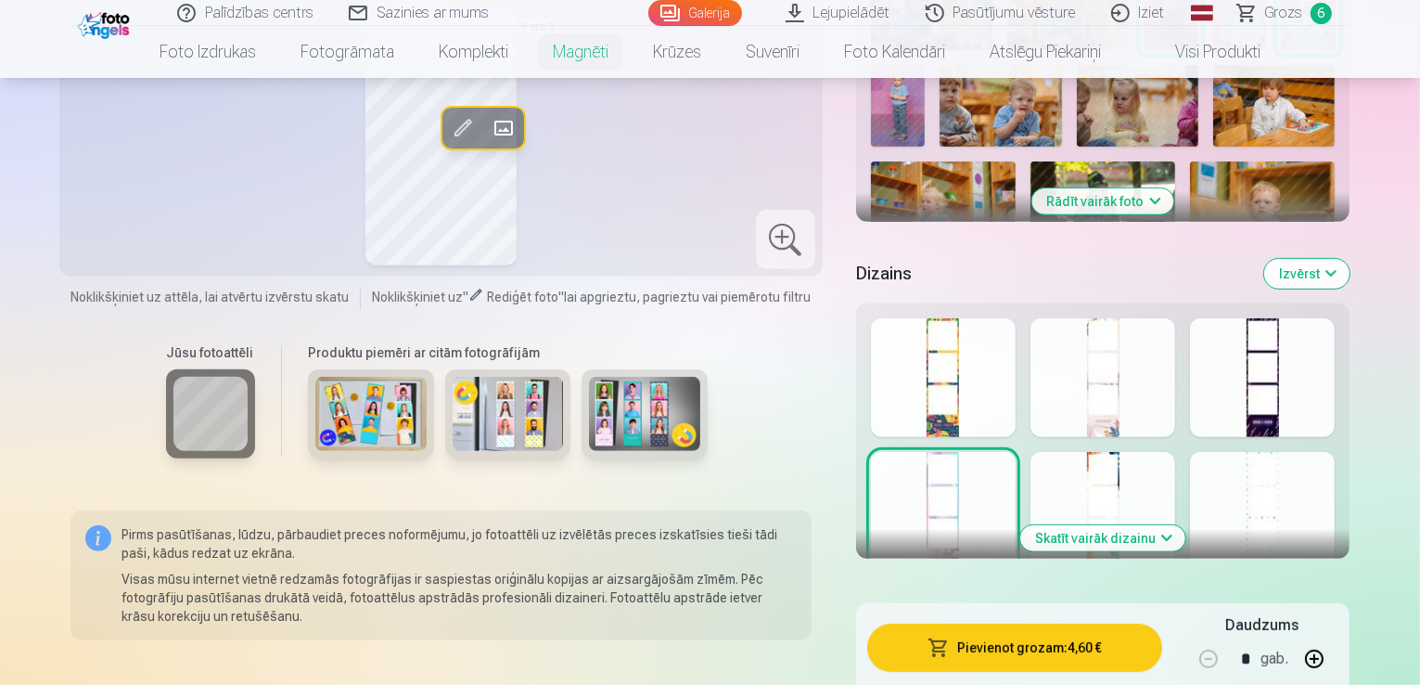
scroll to position [742, 0]
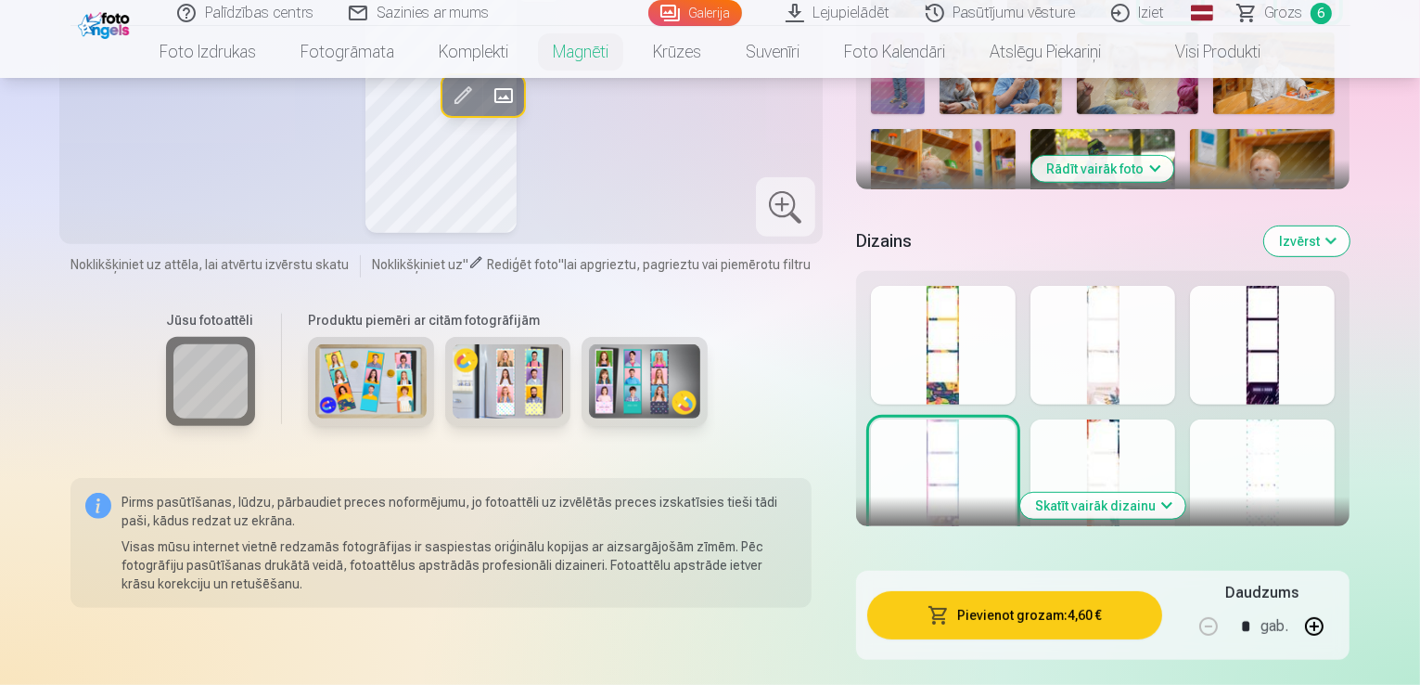
click at [1185, 493] on button "Skatīt vairāk dizainu" at bounding box center [1102, 506] width 165 height 26
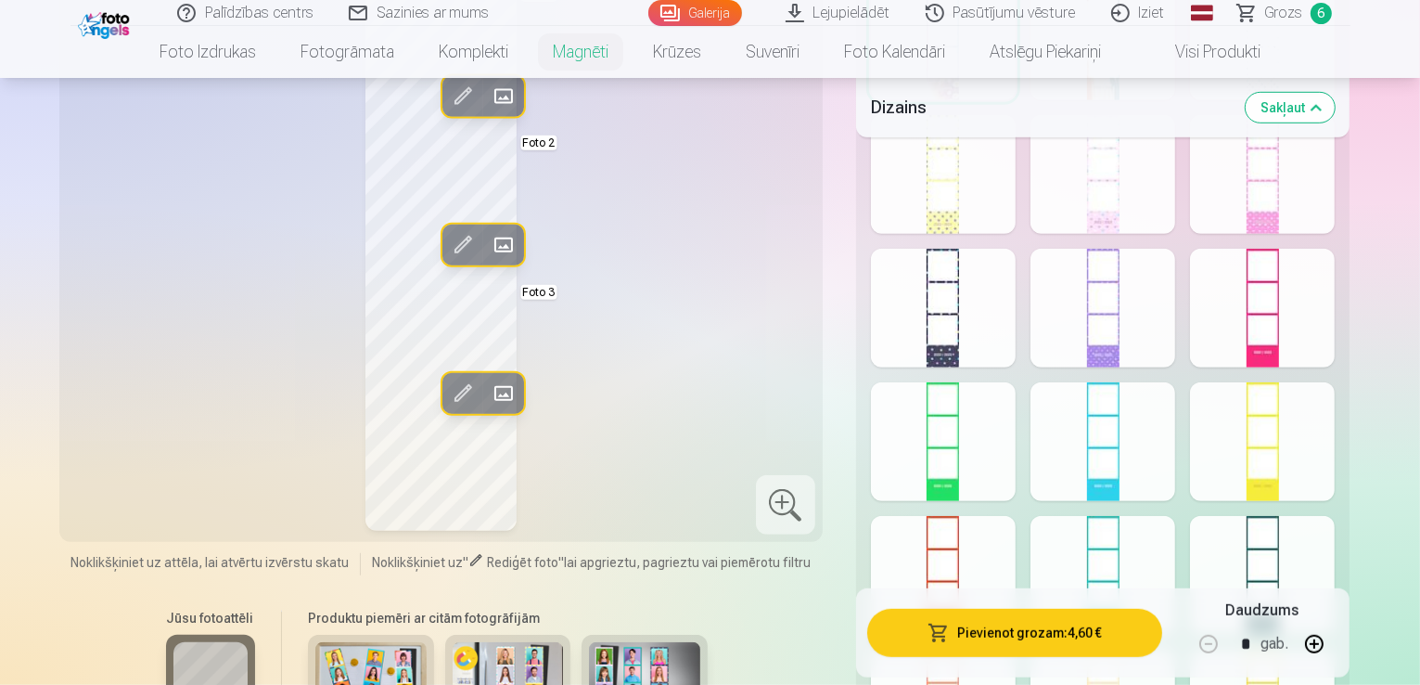
scroll to position [1206, 0]
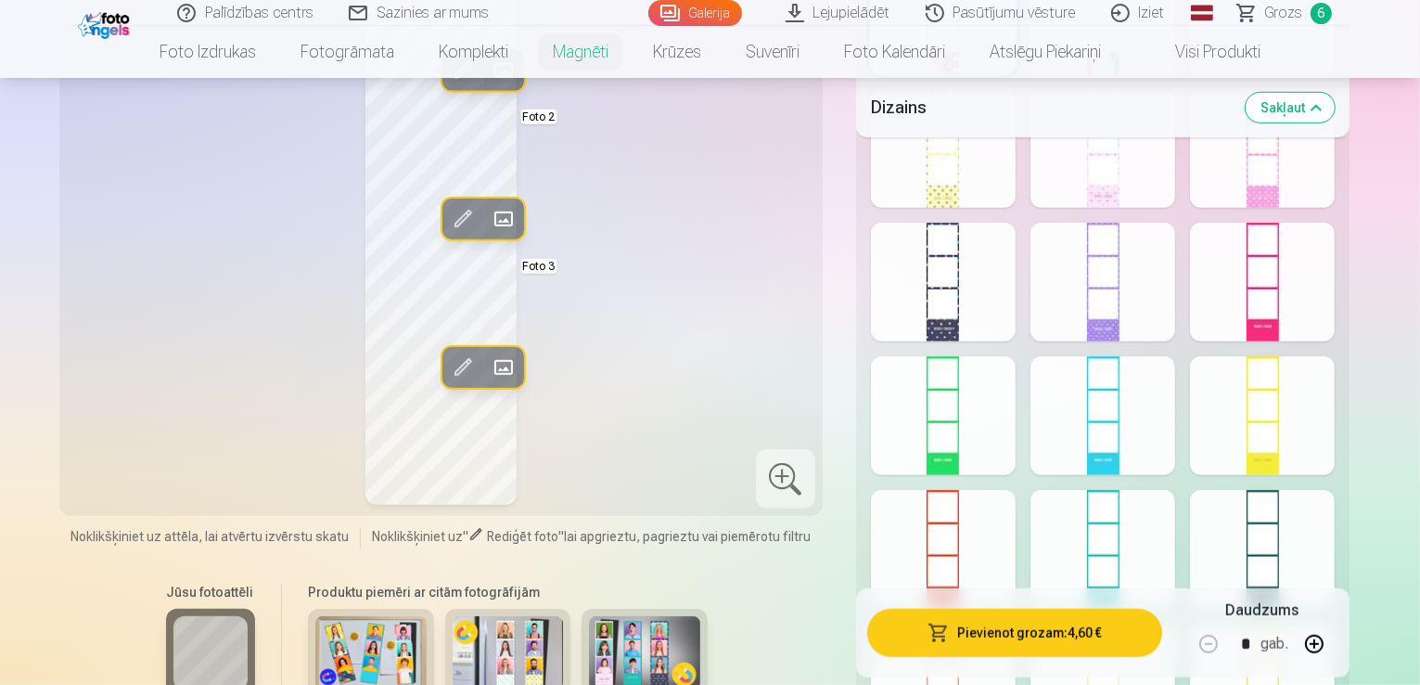
click at [1123, 408] on div at bounding box center [1102, 415] width 145 height 119
click at [1283, 542] on div at bounding box center [1262, 549] width 145 height 119
click at [984, 297] on div at bounding box center [943, 282] width 145 height 119
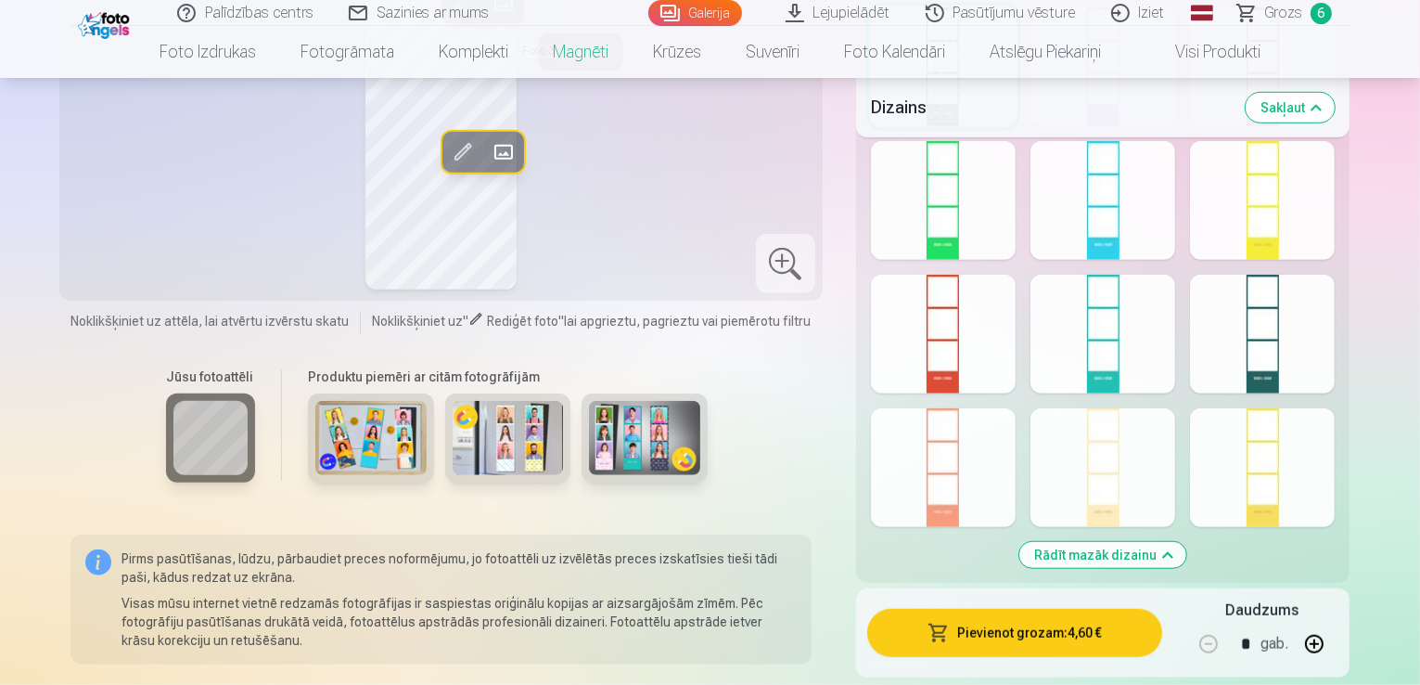
scroll to position [1484, 0]
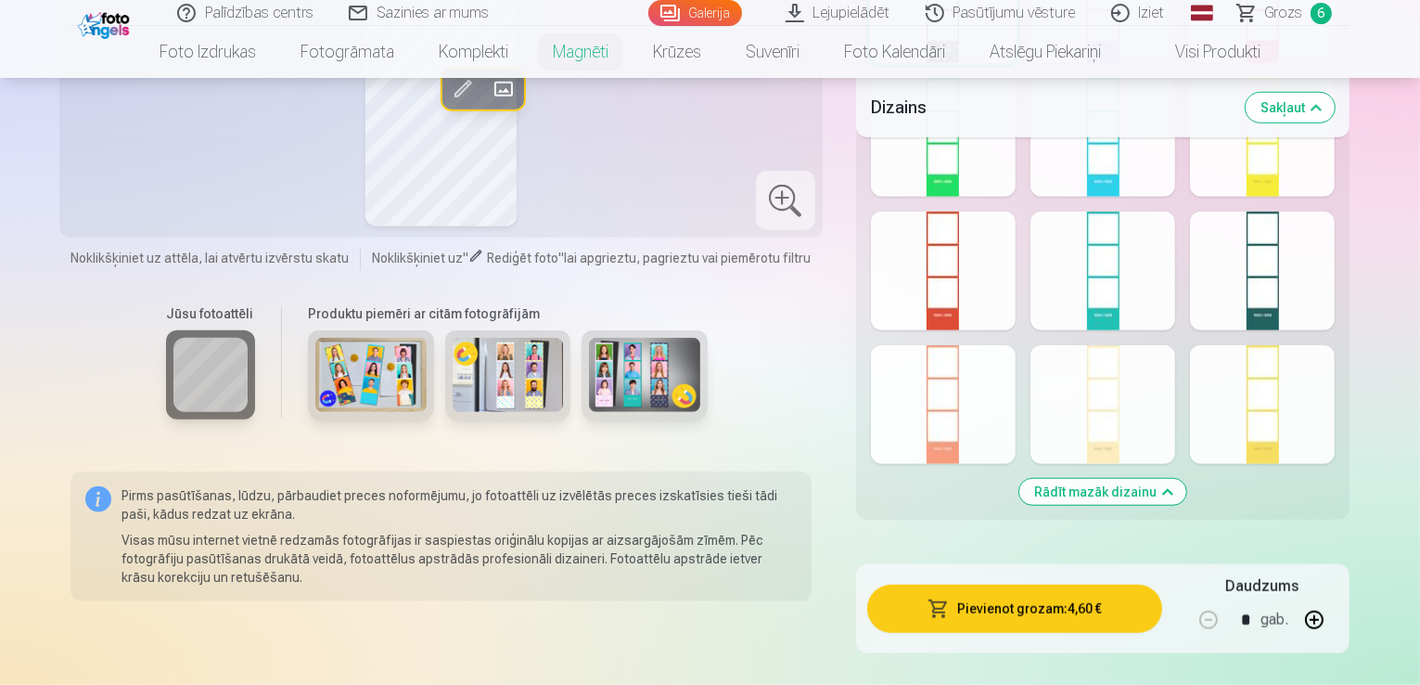
click at [1174, 383] on div at bounding box center [1102, 404] width 145 height 119
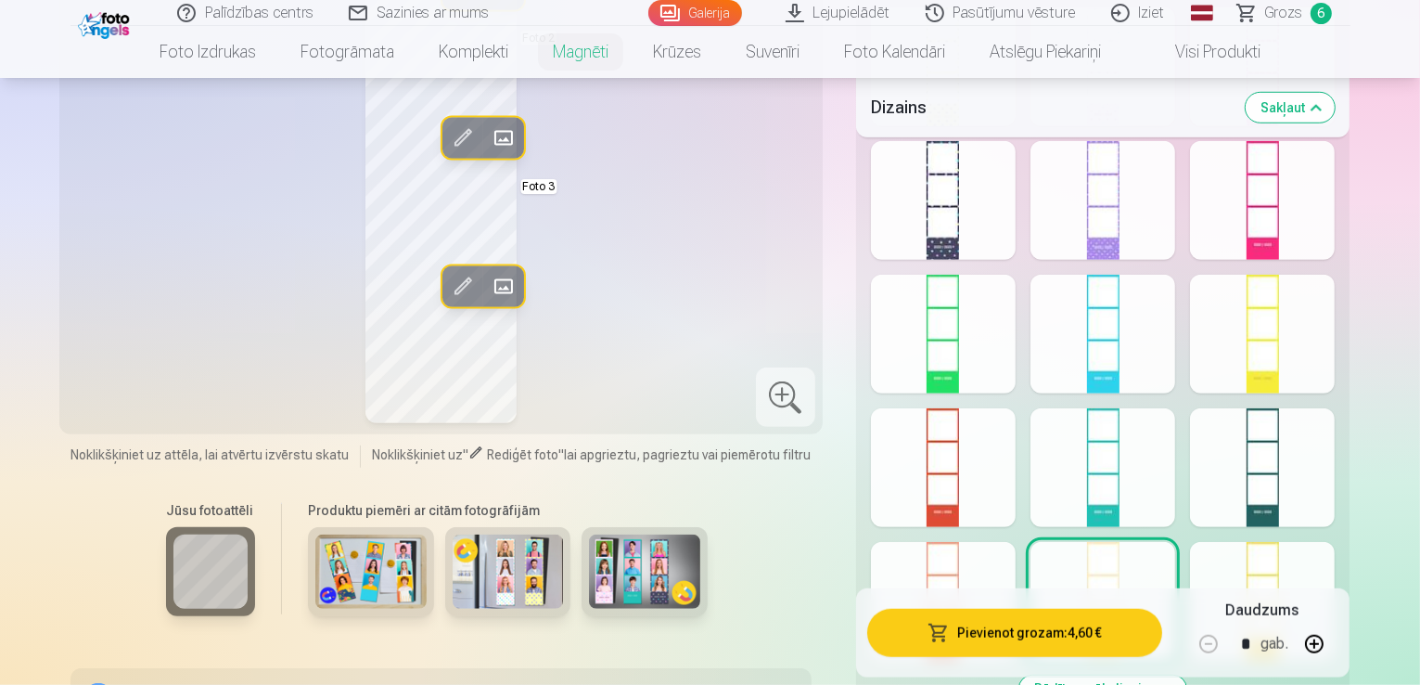
scroll to position [1299, 0]
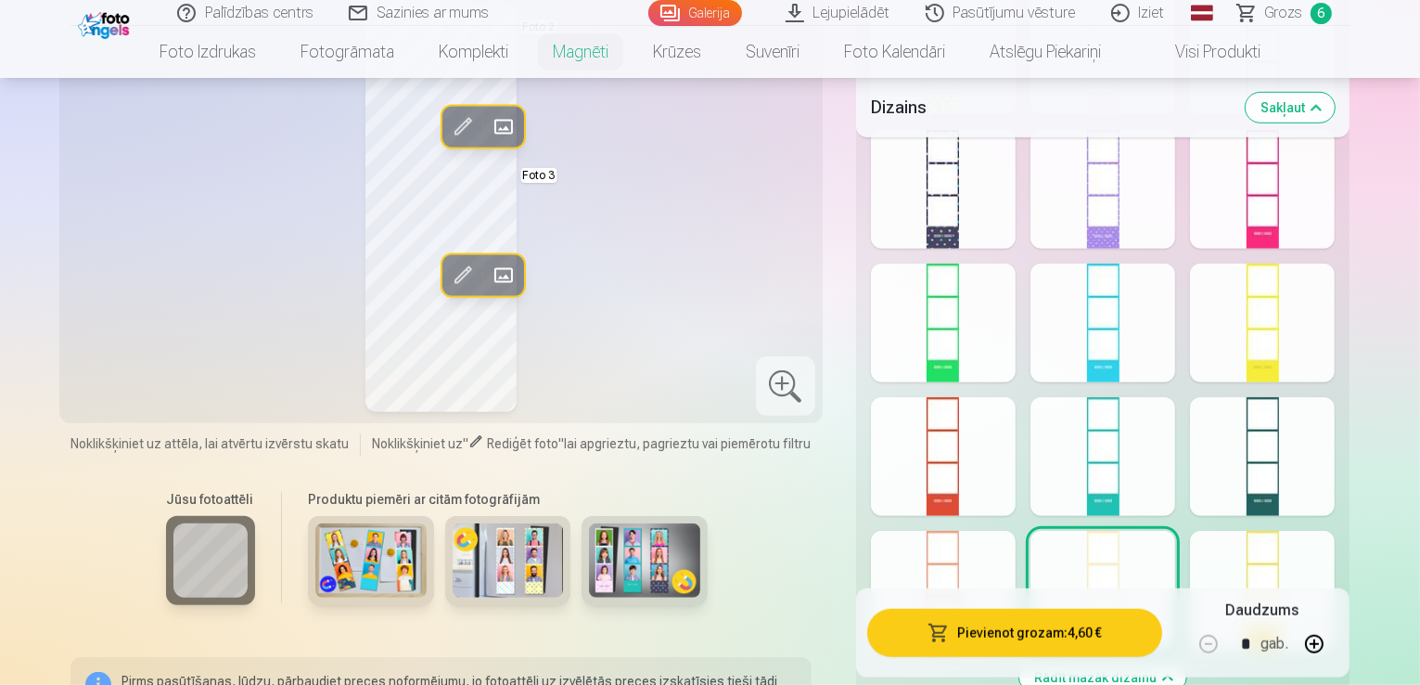
click at [998, 544] on div at bounding box center [943, 590] width 145 height 119
click at [1309, 547] on div at bounding box center [1262, 590] width 145 height 119
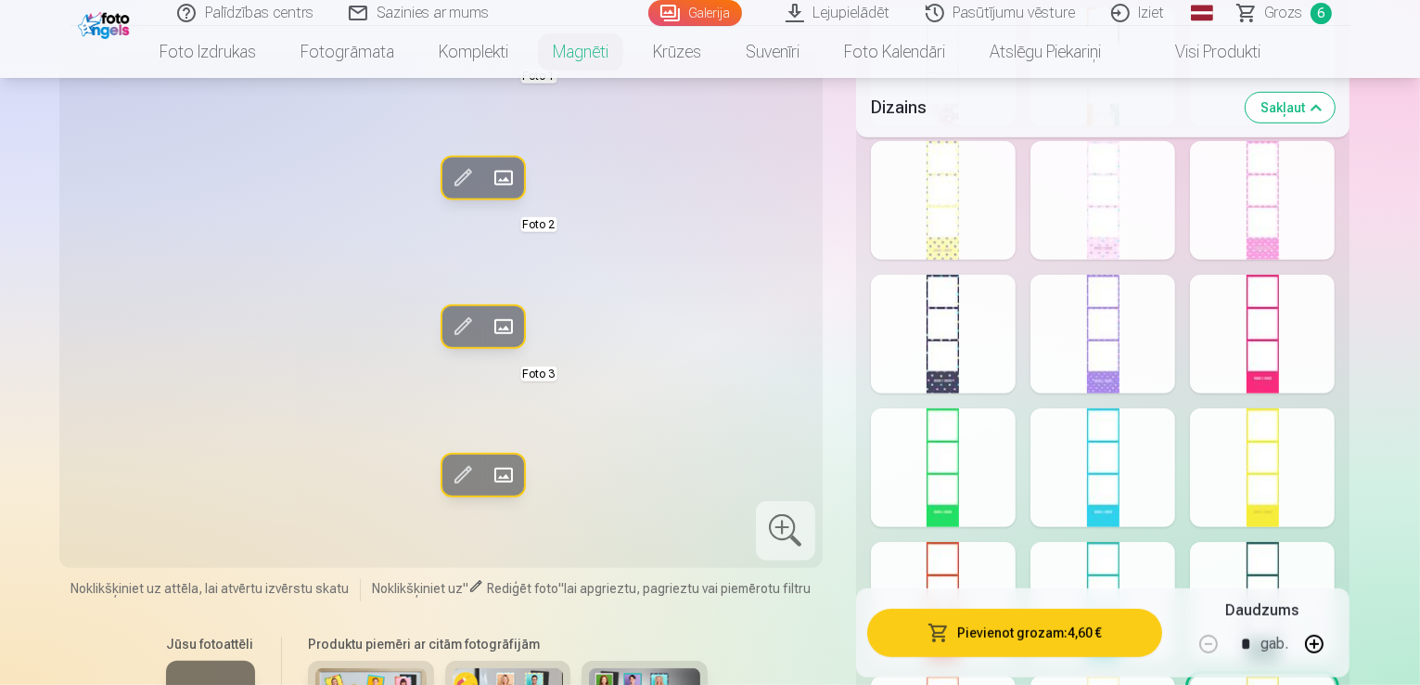
scroll to position [1113, 0]
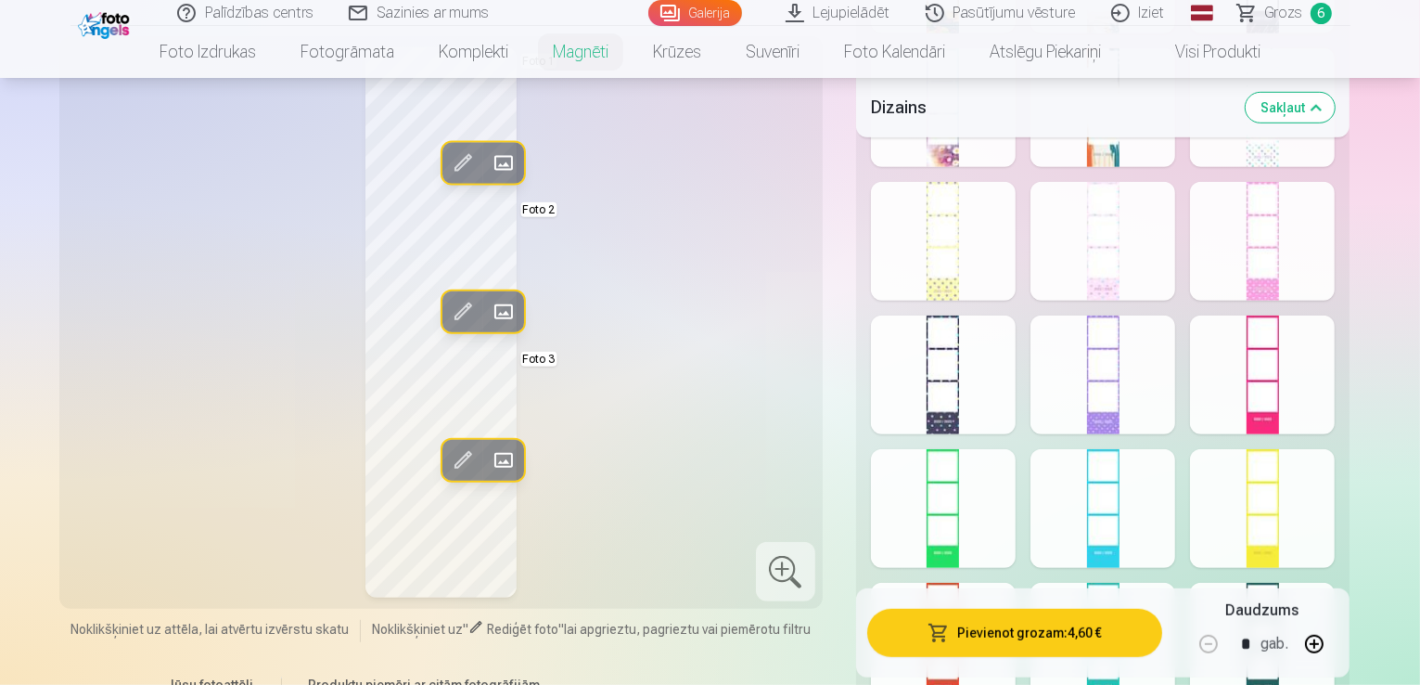
click at [1165, 364] on div at bounding box center [1102, 374] width 145 height 119
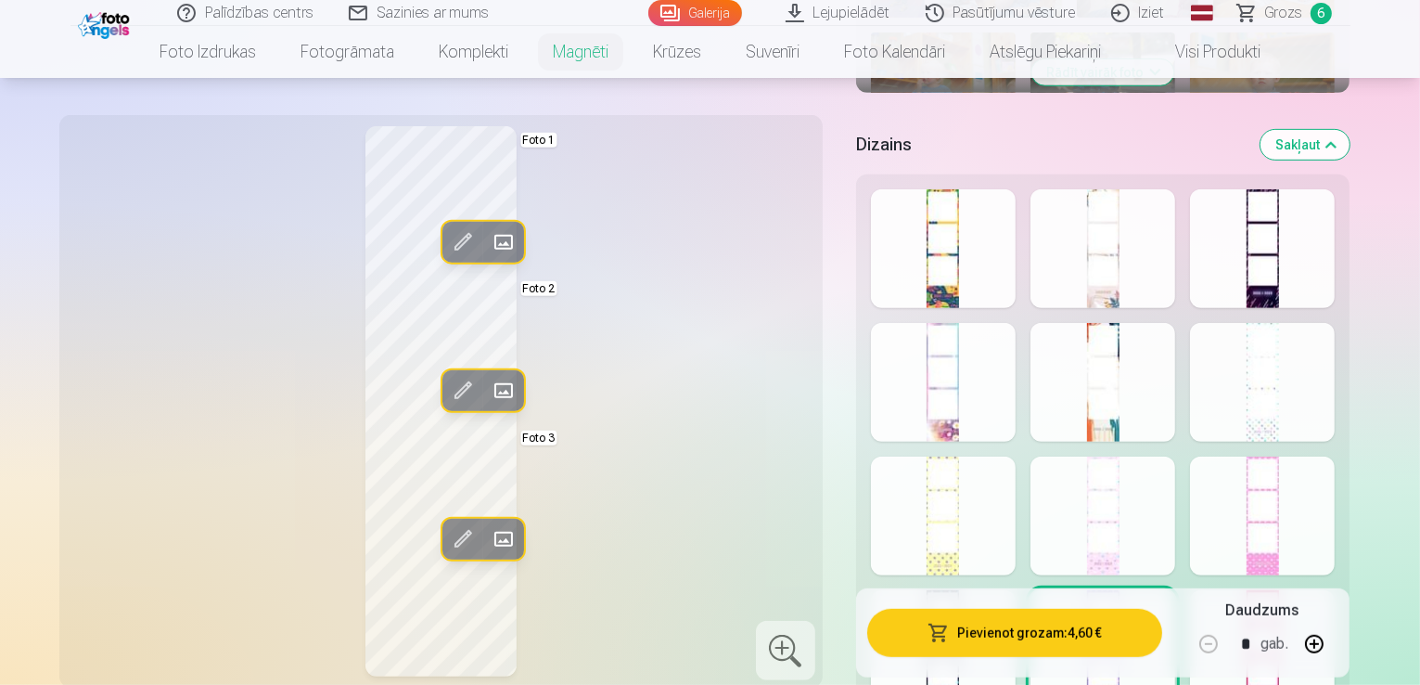
scroll to position [835, 0]
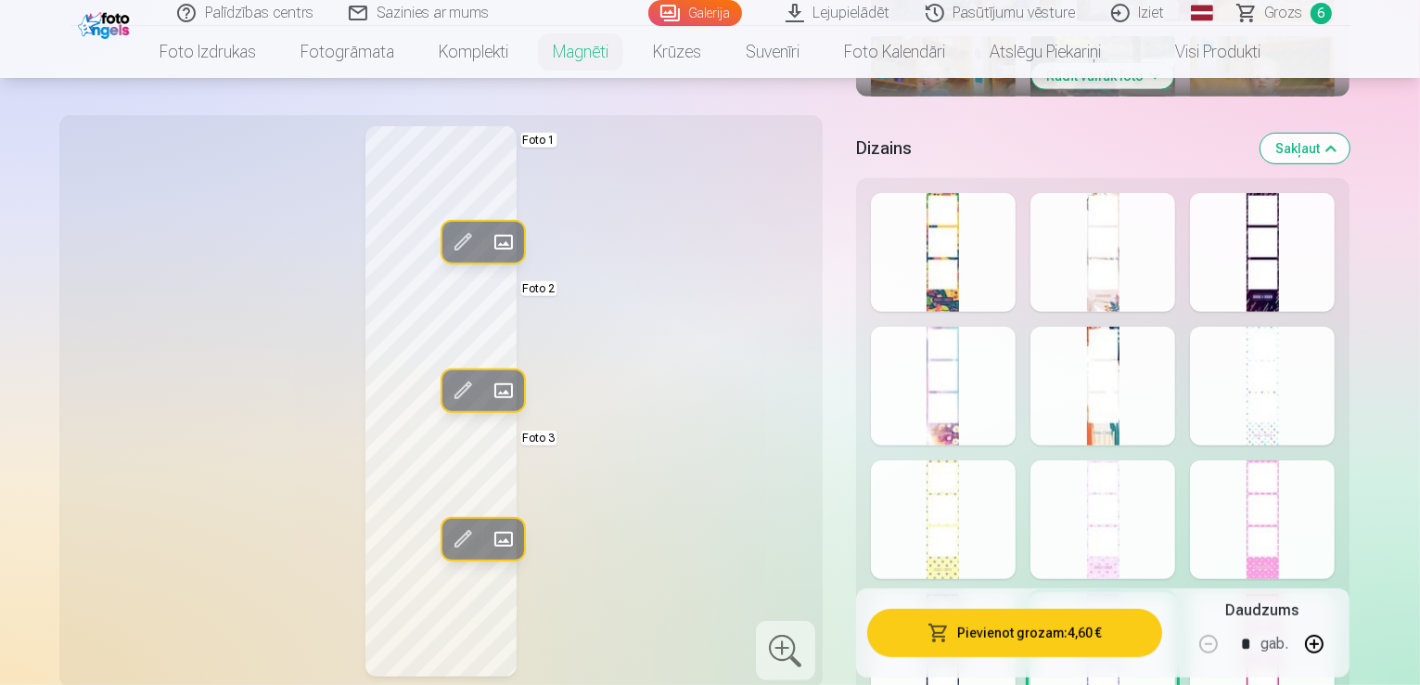
click at [1308, 389] on div at bounding box center [1262, 385] width 145 height 119
click at [1138, 378] on div at bounding box center [1102, 385] width 145 height 119
click at [1004, 357] on div at bounding box center [943, 385] width 145 height 119
click at [1335, 262] on div at bounding box center [1262, 252] width 145 height 119
click at [1175, 248] on div at bounding box center [1102, 252] width 145 height 119
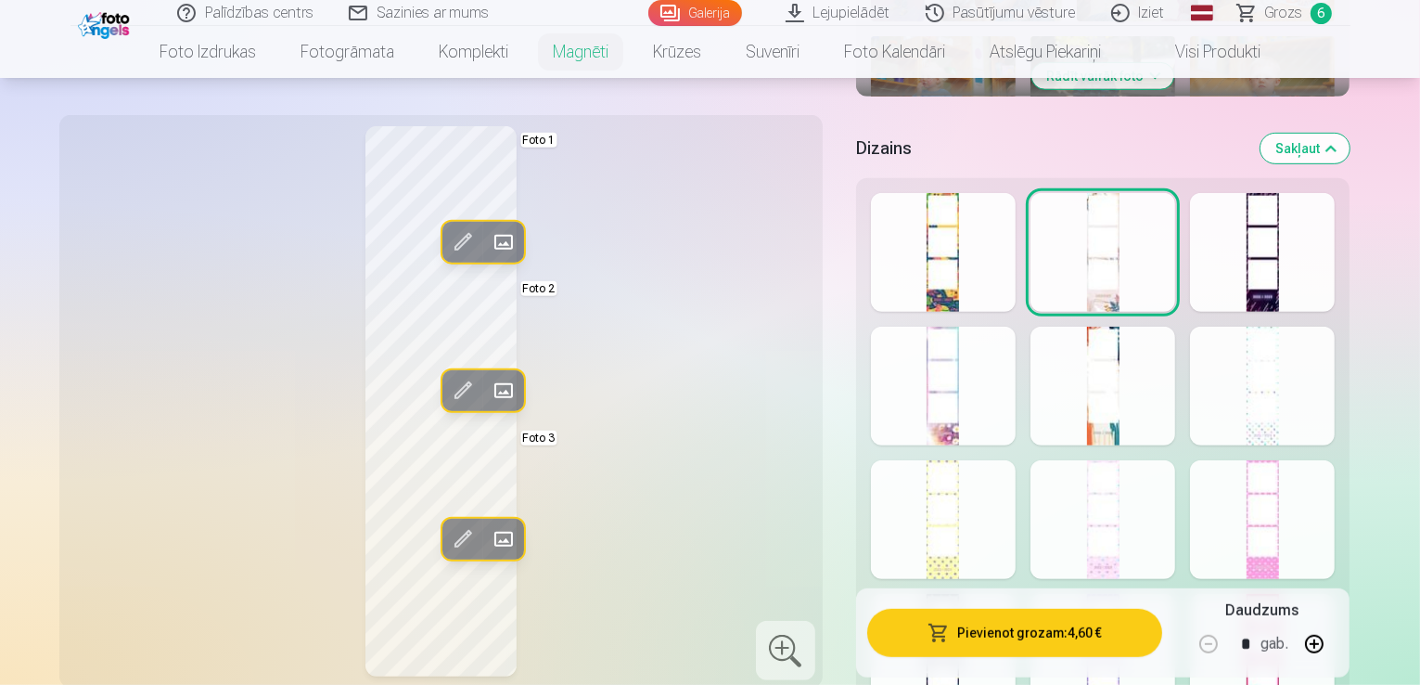
click at [957, 259] on div at bounding box center [943, 252] width 145 height 119
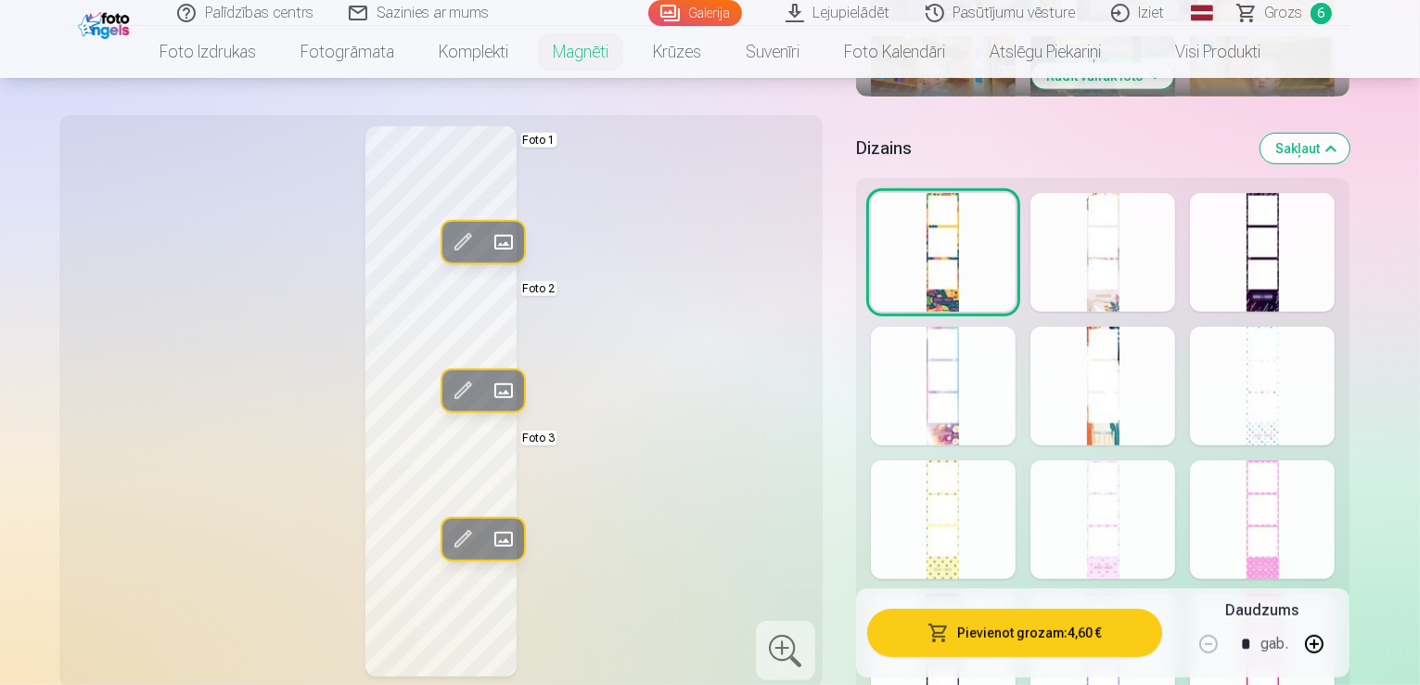
click at [987, 395] on div at bounding box center [943, 385] width 145 height 119
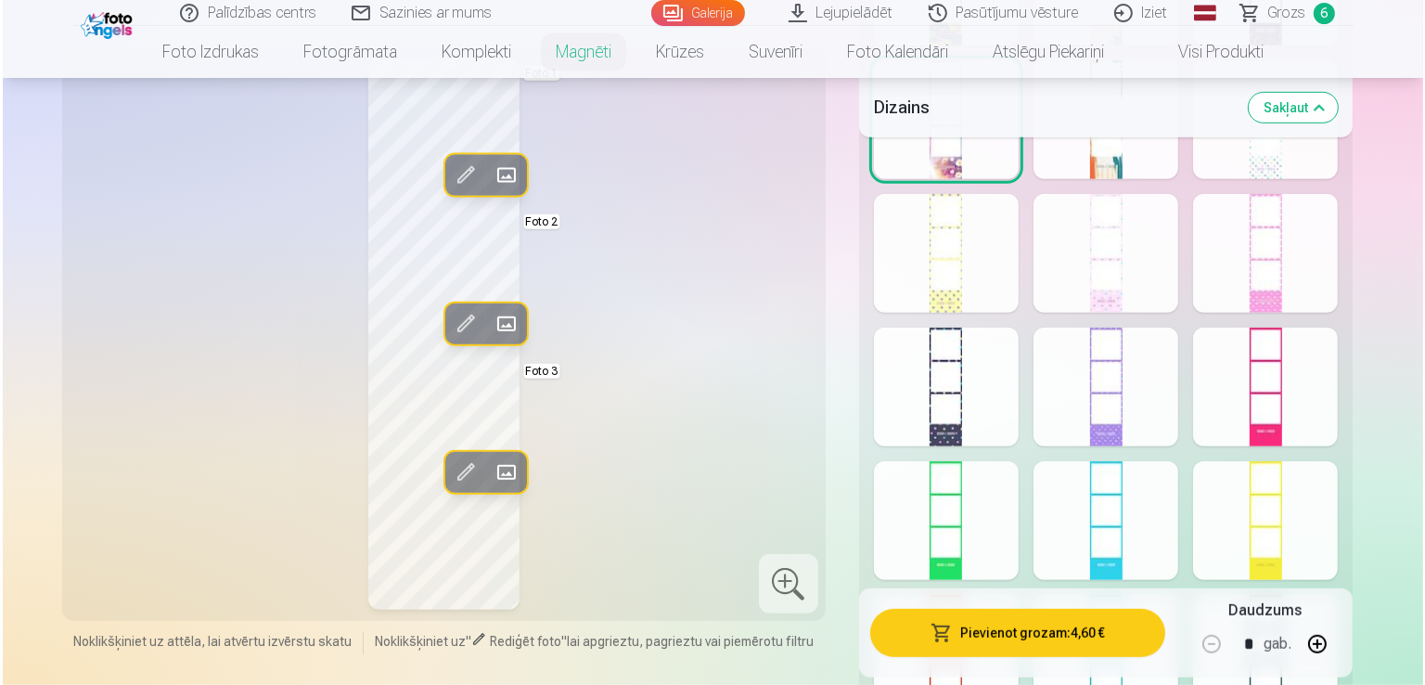
scroll to position [1113, 0]
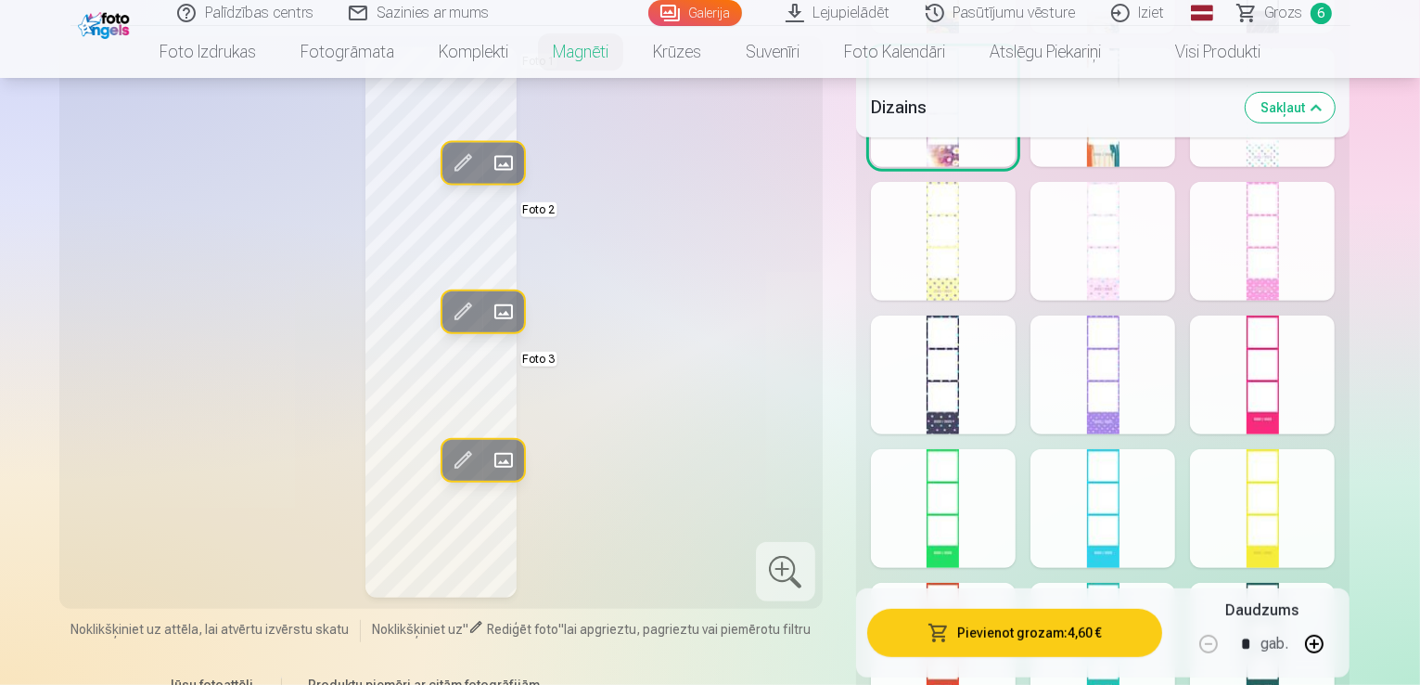
click at [1056, 639] on button "Pievienot grozam : 4,60 €" at bounding box center [1015, 632] width 296 height 48
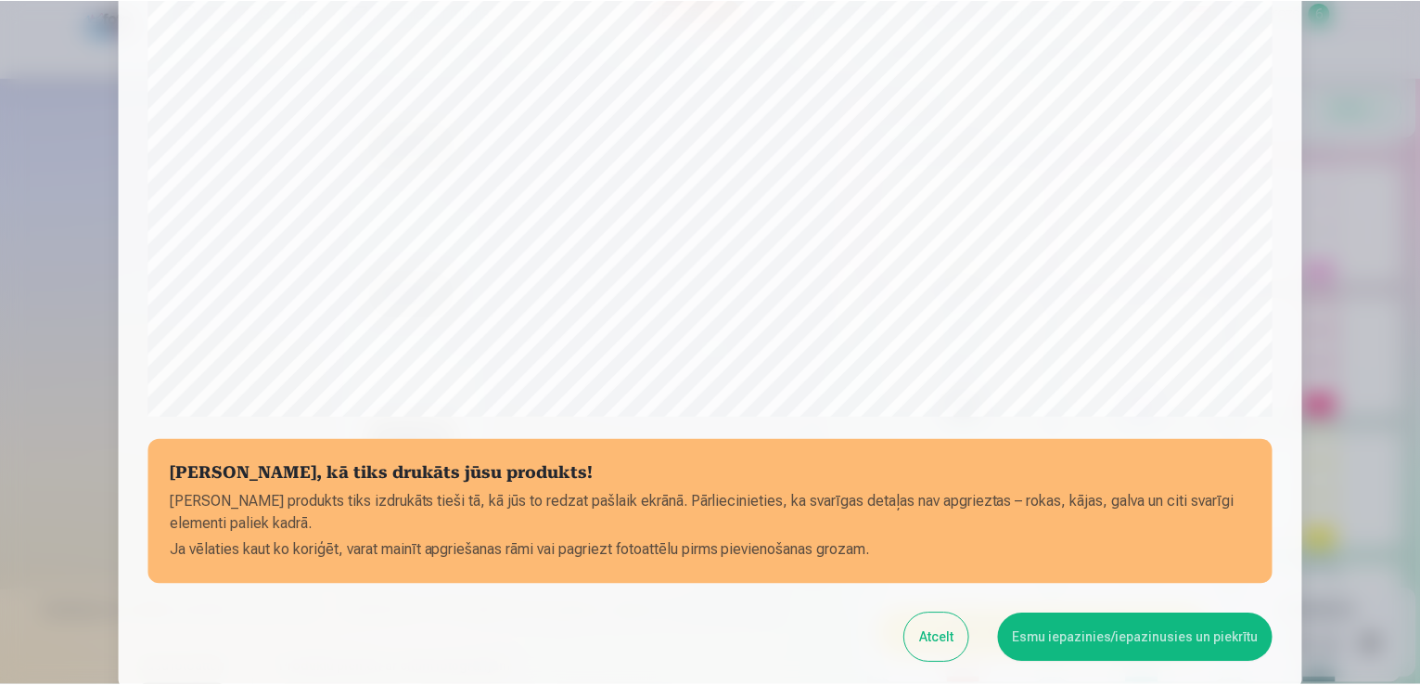
scroll to position [557, 0]
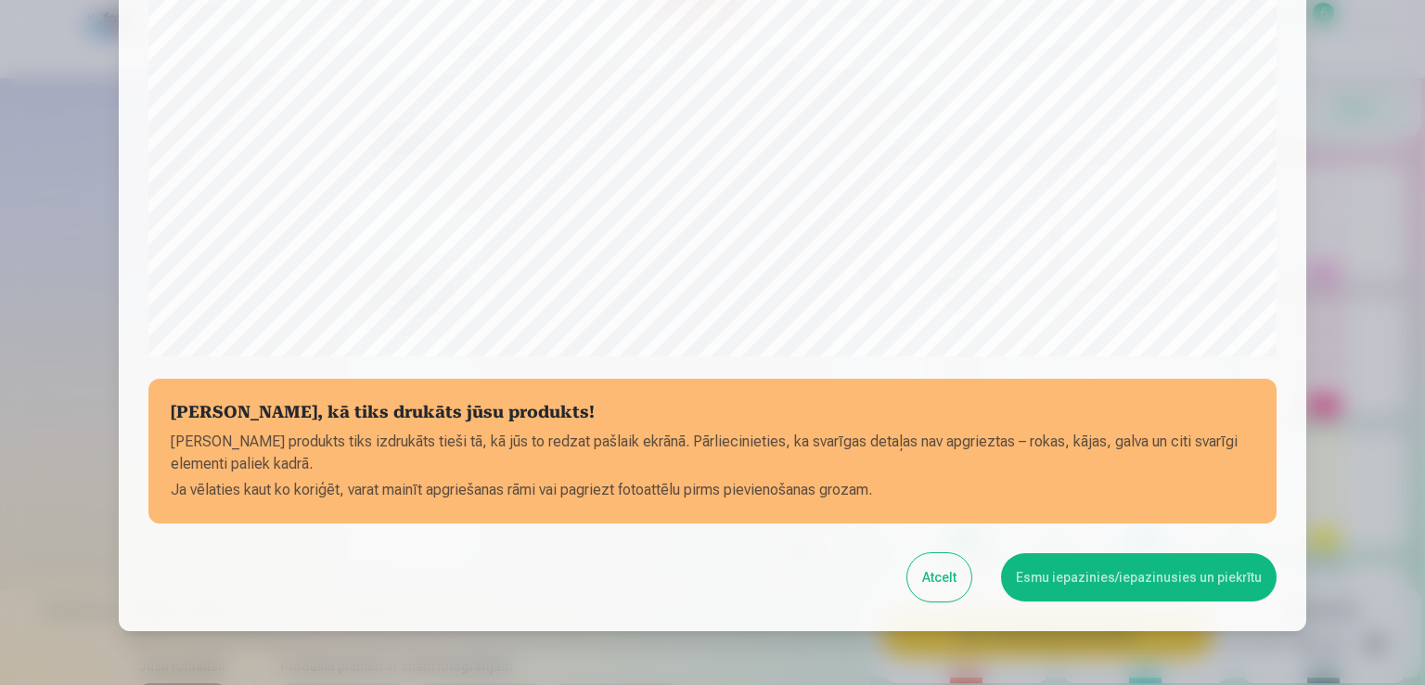
click at [935, 586] on button "Atcelt" at bounding box center [939, 577] width 64 height 48
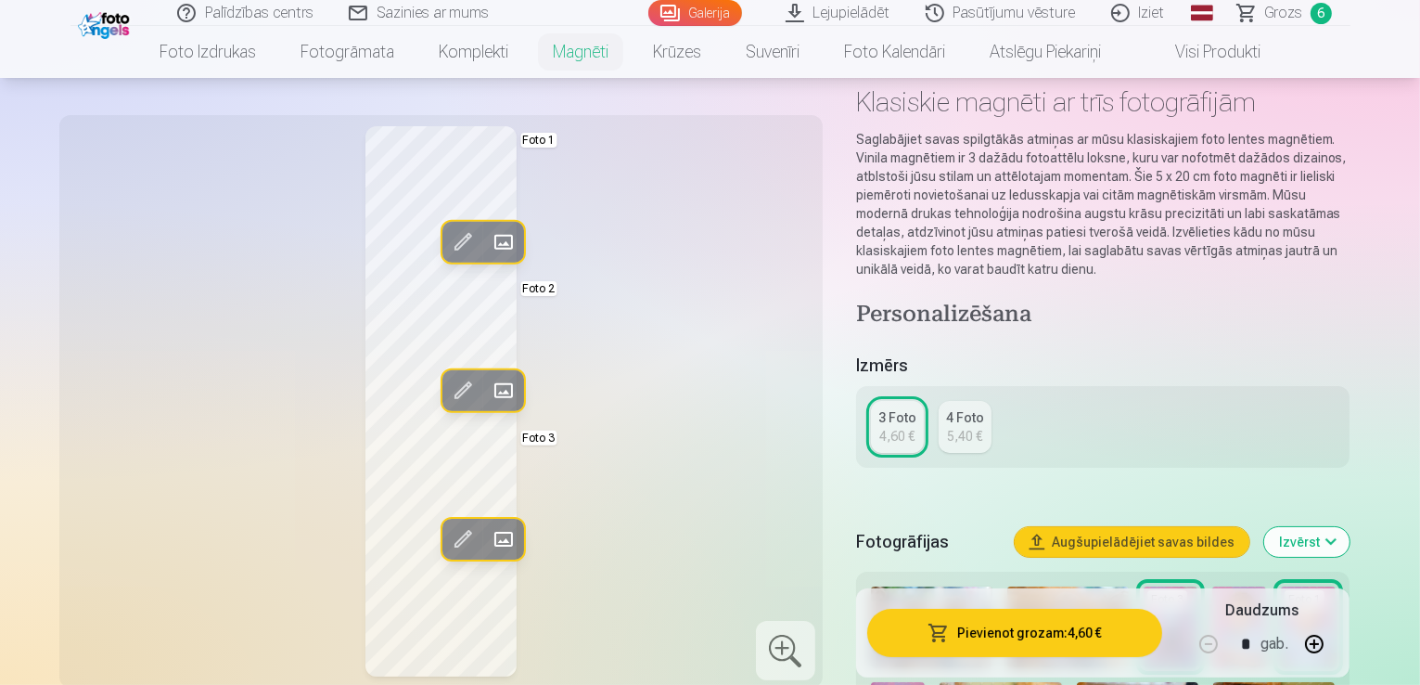
scroll to position [0, 0]
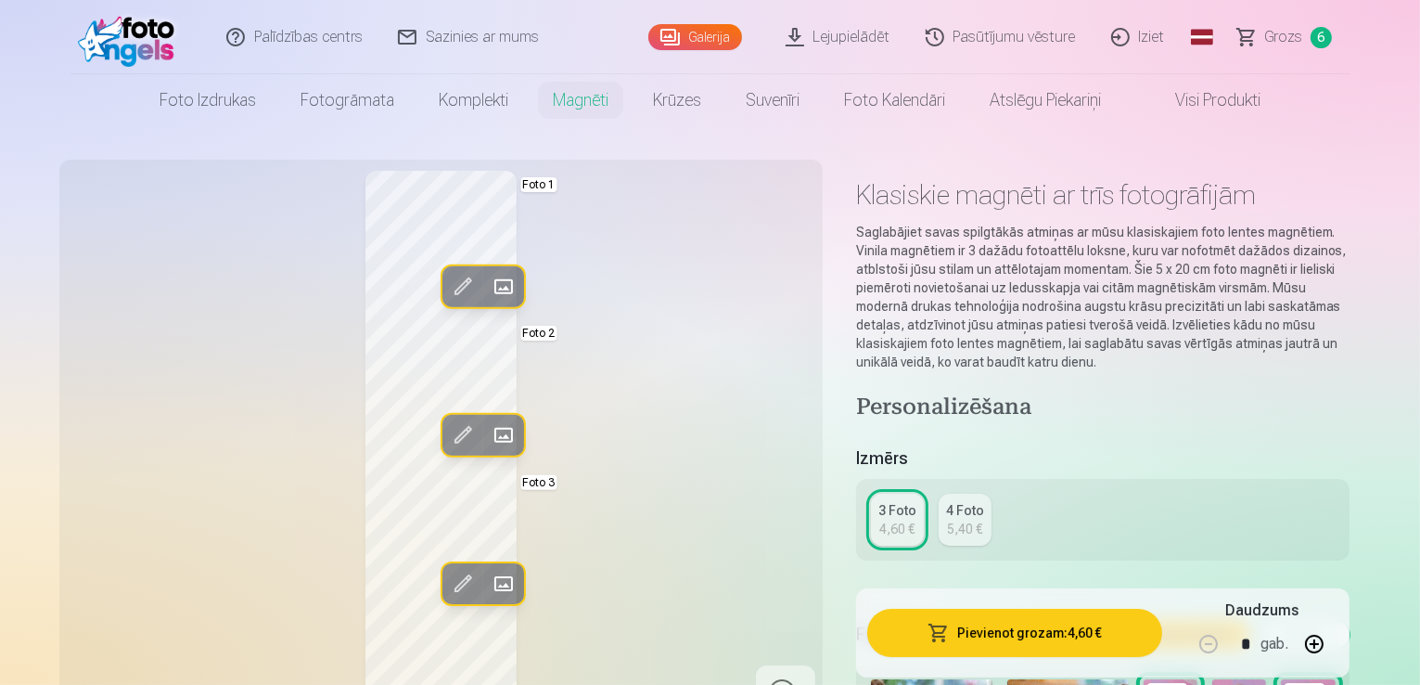
click at [150, 50] on img at bounding box center [131, 36] width 107 height 59
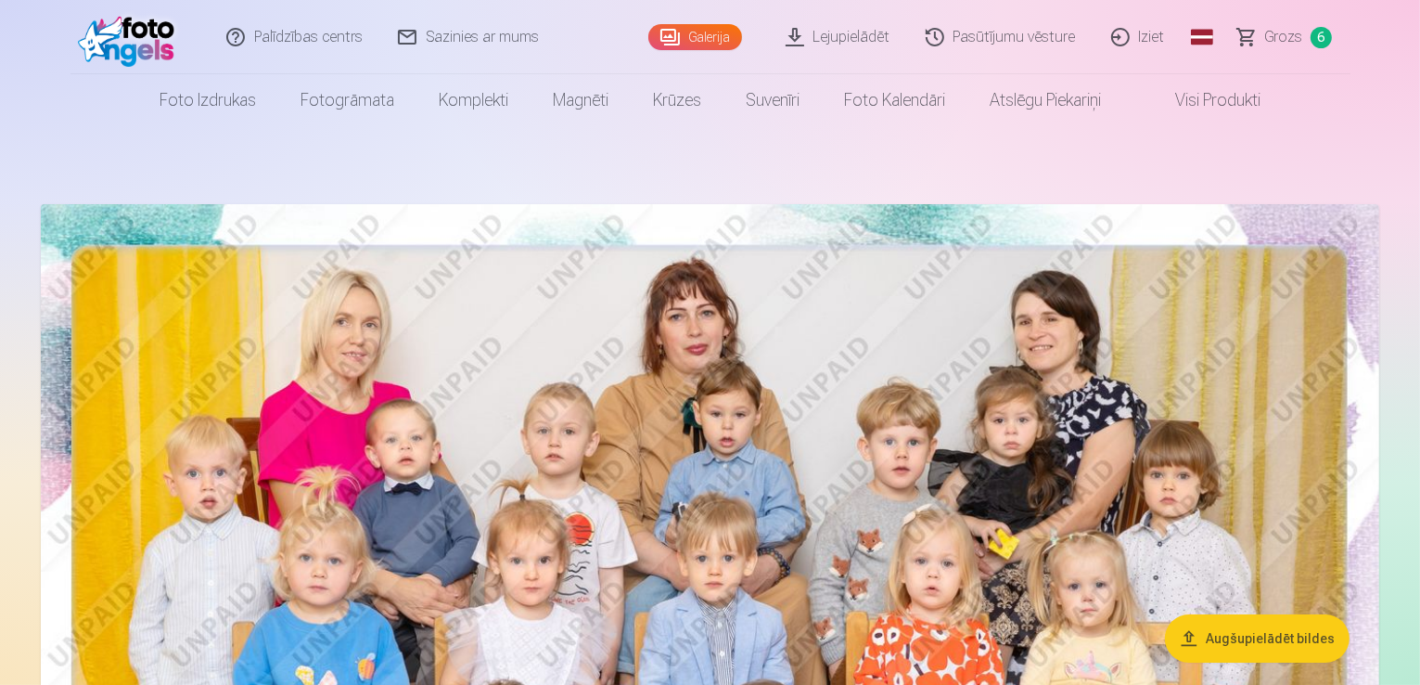
click at [1270, 36] on span "Grozs" at bounding box center [1284, 37] width 38 height 22
